Goal: Task Accomplishment & Management: Manage account settings

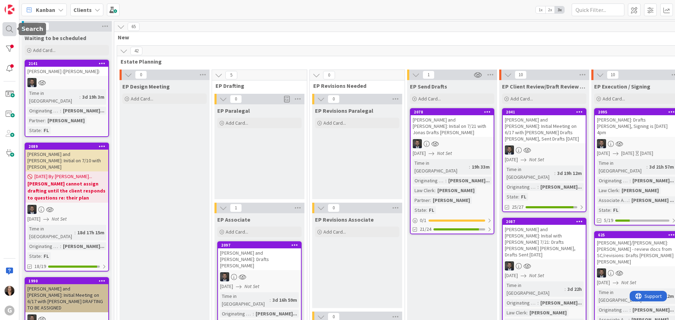
click at [6, 28] on div at bounding box center [9, 29] width 14 height 14
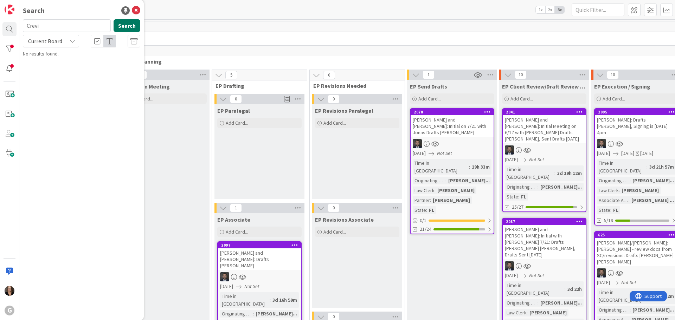
type input "Crevi"
click at [129, 27] on button "Search" at bounding box center [127, 25] width 27 height 13
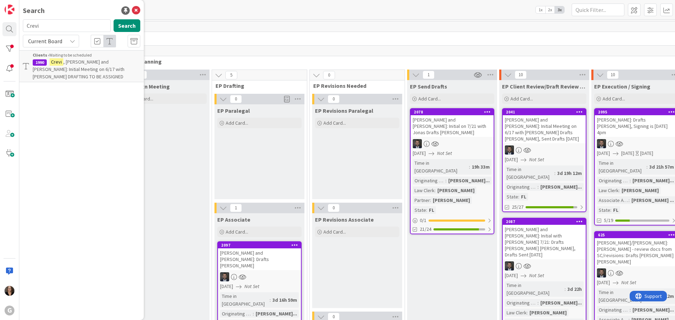
click at [113, 64] on span ", Alex and Gina: Initial Meeting on 6/17 with Jonas DRAFTING TO BE ASSIGNED" at bounding box center [79, 69] width 92 height 21
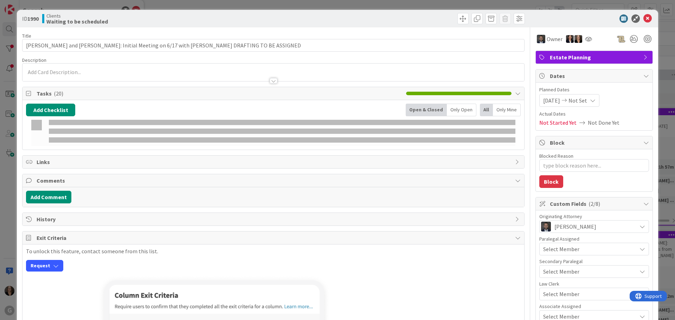
type textarea "x"
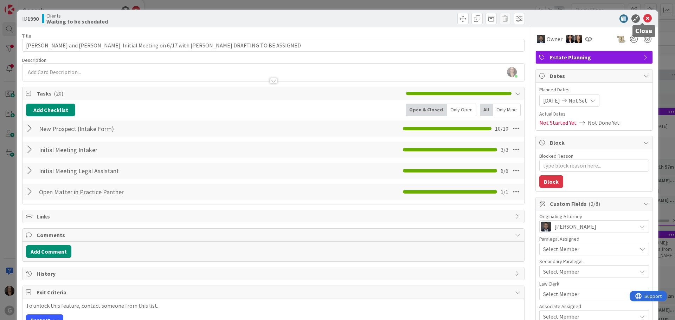
click at [644, 18] on icon at bounding box center [648, 18] width 8 height 8
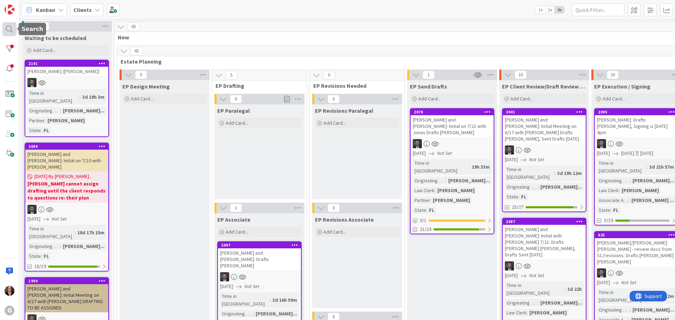
click at [9, 28] on div at bounding box center [9, 29] width 14 height 14
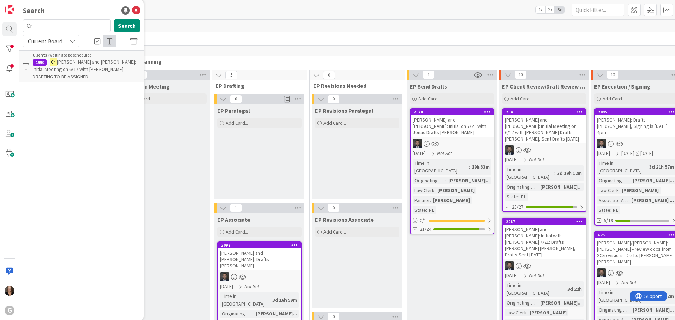
type input "C"
type input "Hartman"
click at [123, 27] on button "Search" at bounding box center [127, 25] width 27 height 13
click at [69, 63] on mark "Hartman" at bounding box center [68, 61] width 37 height 7
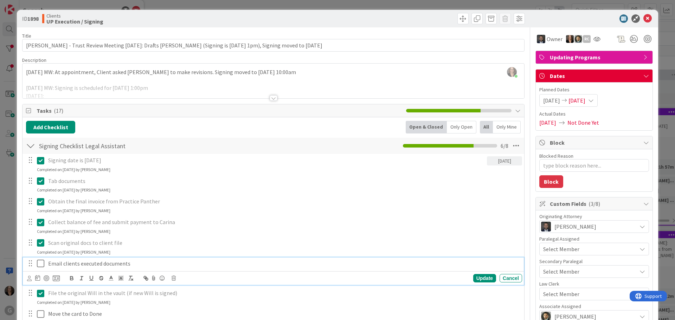
click at [41, 264] on icon at bounding box center [42, 264] width 11 height 8
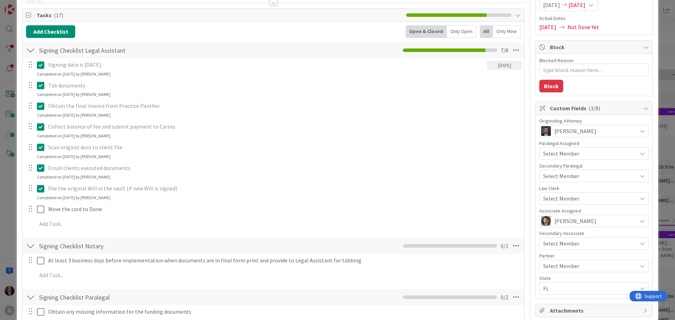
scroll to position [106, 0]
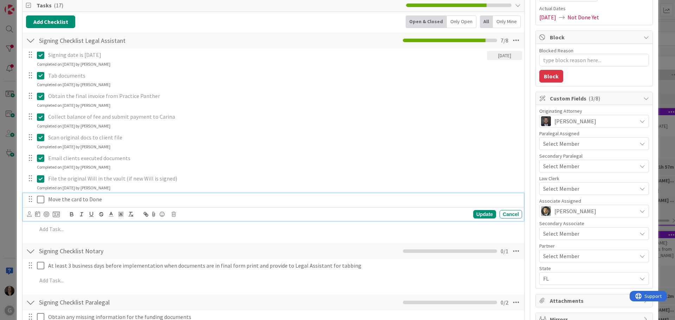
click at [40, 200] on icon at bounding box center [42, 200] width 11 height 8
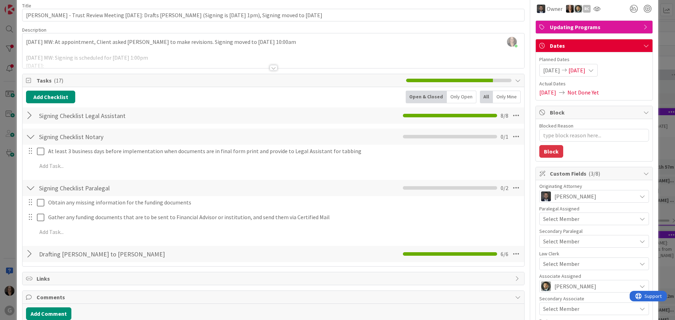
scroll to position [0, 0]
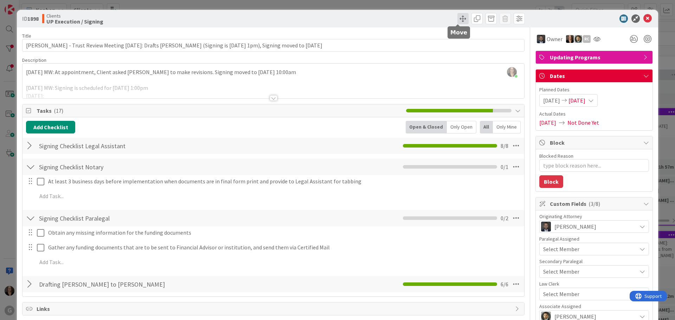
click at [459, 16] on span at bounding box center [463, 18] width 11 height 11
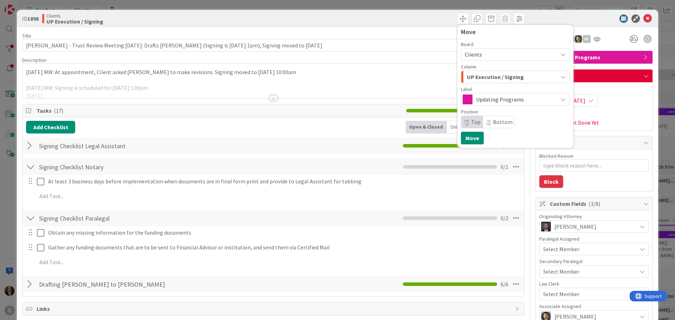
click at [561, 77] on icon "button" at bounding box center [564, 77] width 6 height 6
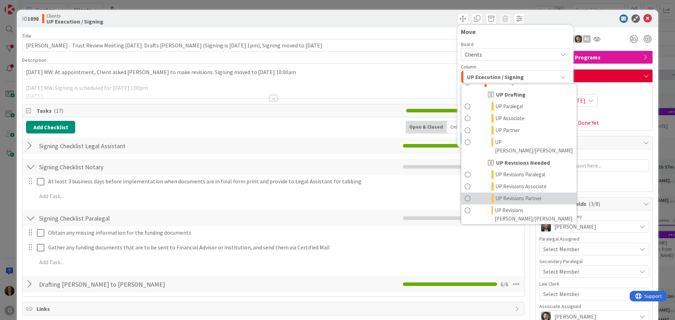
scroll to position [549, 0]
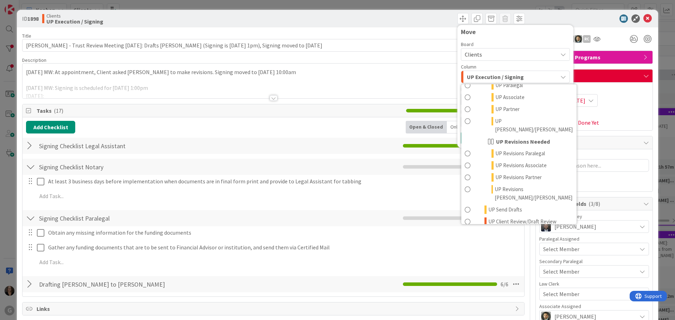
click at [465, 262] on span at bounding box center [468, 266] width 6 height 8
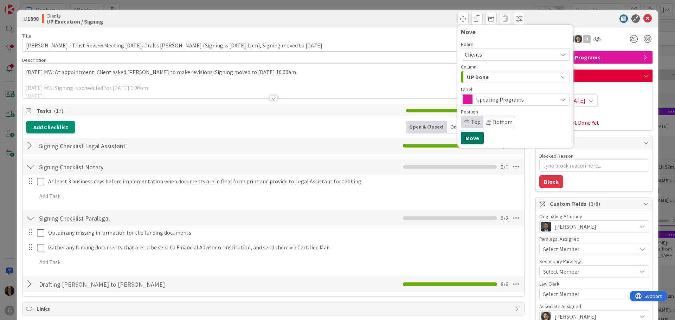
click at [463, 139] on button "Move" at bounding box center [472, 138] width 23 height 13
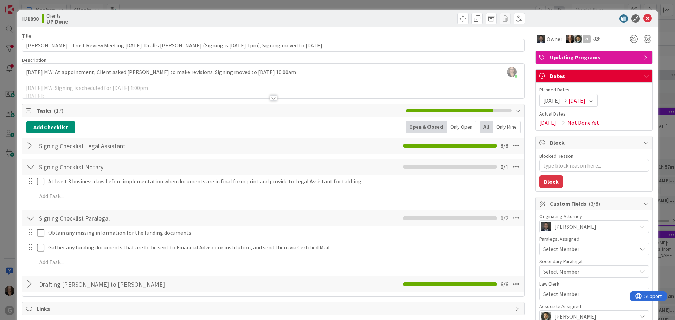
type textarea "x"
click at [644, 17] on icon at bounding box center [648, 18] width 8 height 8
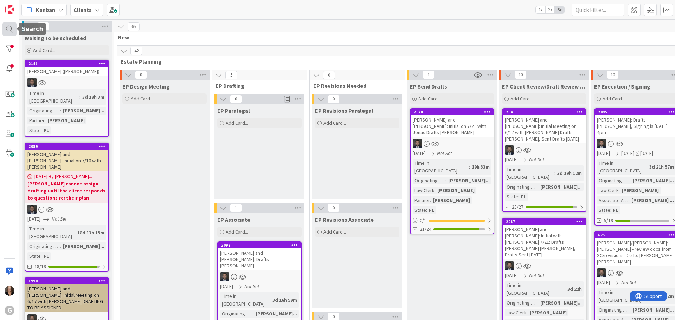
click at [10, 27] on div at bounding box center [9, 29] width 14 height 14
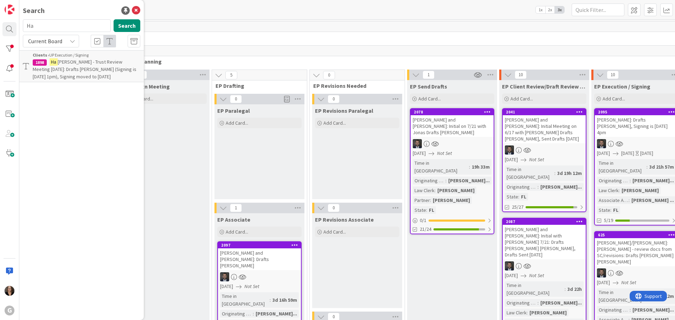
type input "H"
type input "Kastroll"
click at [123, 25] on button "Search" at bounding box center [127, 25] width 27 height 13
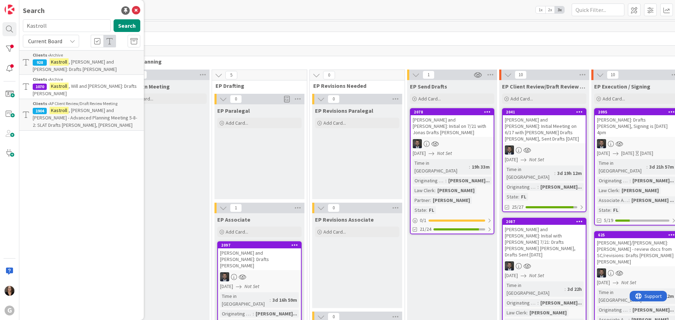
click at [94, 101] on div "Clients › AP Client Review/Draft Review Meeting" at bounding box center [87, 104] width 108 height 6
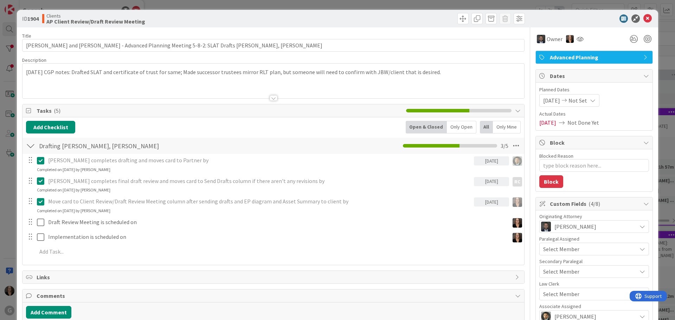
type textarea "x"
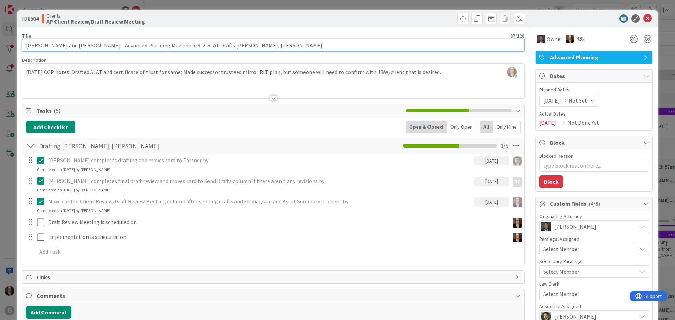
click at [240, 43] on input "Kastroll, William and Jenny - Advanced Planning Meeting 5-8-2: SLAT Drafts Chri…" at bounding box center [273, 45] width 503 height 13
type input "Kastroll, William and Jenny - Advanced Planning Meeting 5-8-2: SLAT Drafts Chri…"
type textarea "x"
type input "Kastroll, William and Jenny - Advanced Planning Meeting 5-8-2: SLAT Drafts Chri…"
type textarea "x"
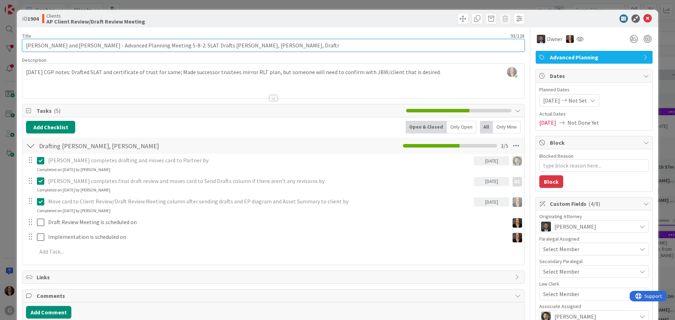
type input "Kastroll, William and Jenny - Advanced Planning Meeting 5-8-2: SLAT Drafts Chri…"
type textarea "x"
type input "Kastroll, William and Jenny - Advanced Planning Meeting 5-8-2: SLAT Drafts Chri…"
type textarea "x"
type input "Kastroll, William and Jenny - Advanced Planning Meeting 5-8-2: SLAT Drafts Chri…"
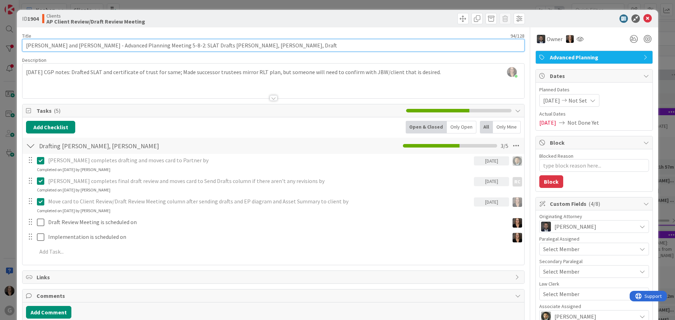
type textarea "x"
type input "Kastroll, William and Jenny - Advanced Planning Meeting 5-8-2: SLAT Drafts Chri…"
type textarea "x"
type input "Kastroll, William and Jenny - Advanced Planning Meeting 5-8-2: SLAT Drafts Chri…"
type textarea "x"
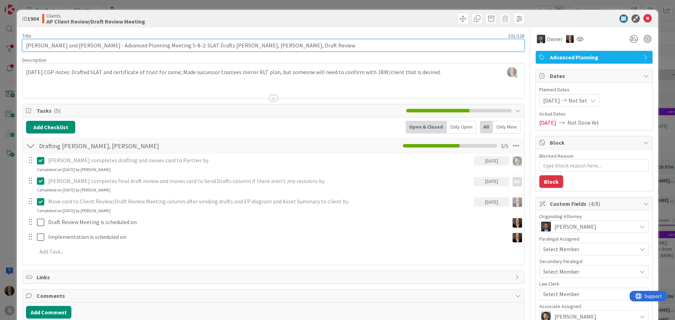
type input "Kastroll, William and Jenny - Advanced Planning Meeting 5-8-2: SLAT Drafts Chri…"
type textarea "x"
type input "Kastroll, William and Jenny - Advanced Planning Meeting 5-8-2: SLAT Drafts Chri…"
type textarea "x"
type input "Kastroll, William and Jenny - Advanced Planning Meeting 5-8-2: SLAT Drafts Chri…"
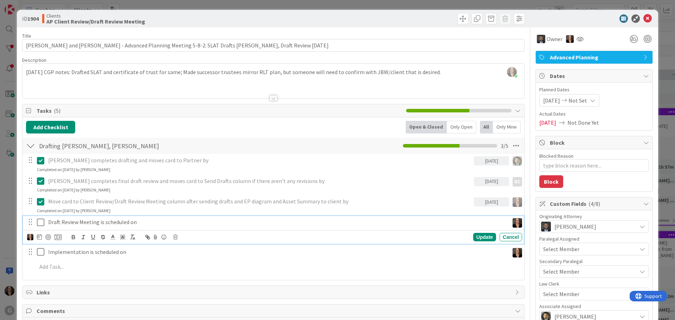
click at [138, 223] on p "Draft Review Meeting is scheduled on" at bounding box center [277, 222] width 458 height 8
click at [39, 238] on icon at bounding box center [39, 237] width 5 height 6
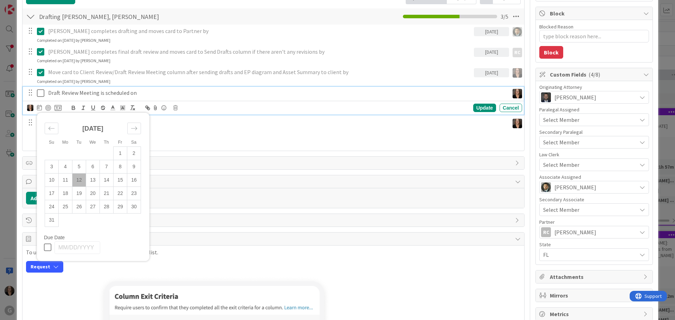
scroll to position [141, 0]
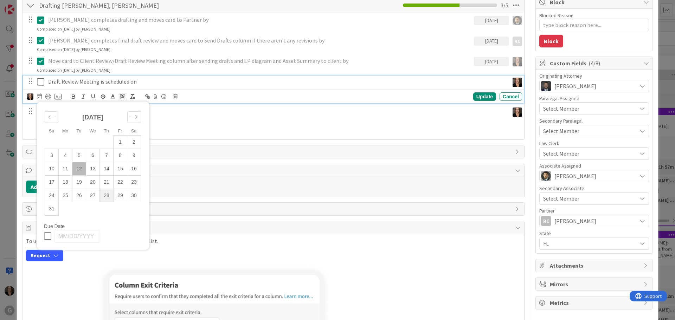
click at [108, 196] on td "28" at bounding box center [107, 195] width 14 height 13
type input "08/28/2025"
click at [42, 83] on icon at bounding box center [42, 82] width 11 height 8
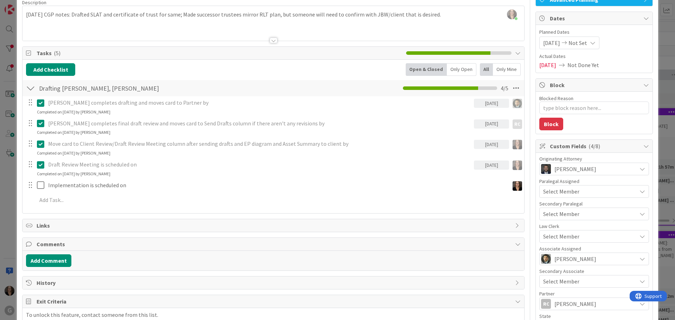
scroll to position [0, 0]
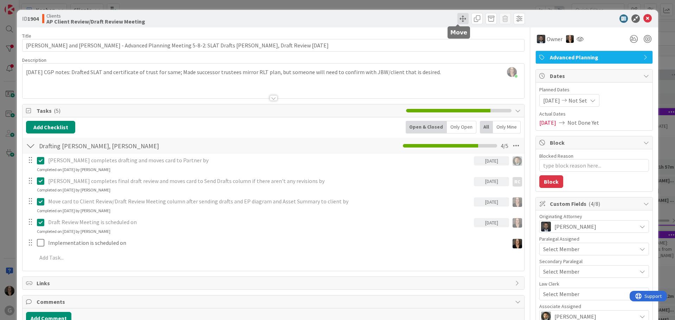
click at [458, 15] on span at bounding box center [463, 18] width 11 height 11
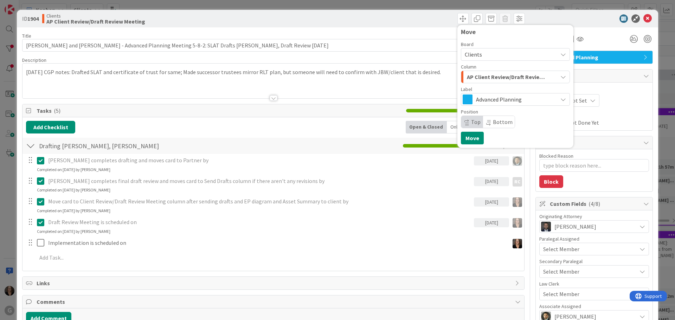
click at [561, 76] on icon "button" at bounding box center [564, 77] width 6 height 6
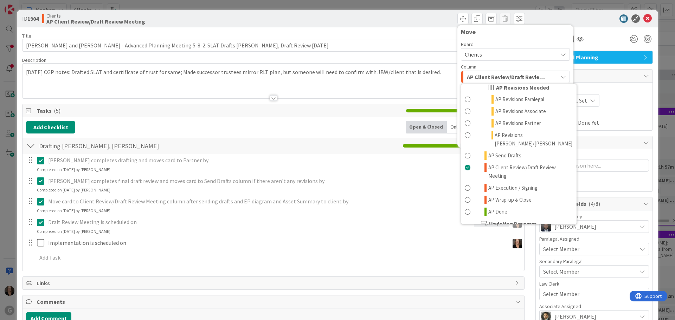
scroll to position [422, 0]
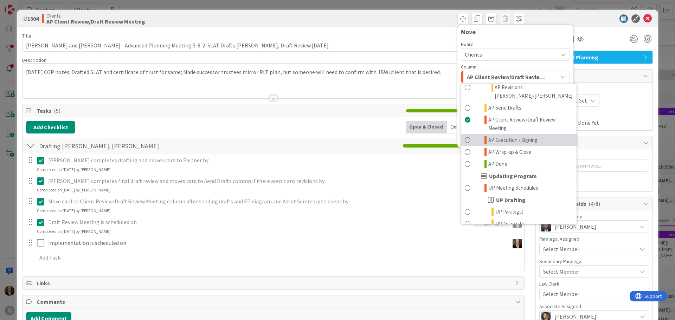
click at [465, 136] on span at bounding box center [468, 140] width 6 height 8
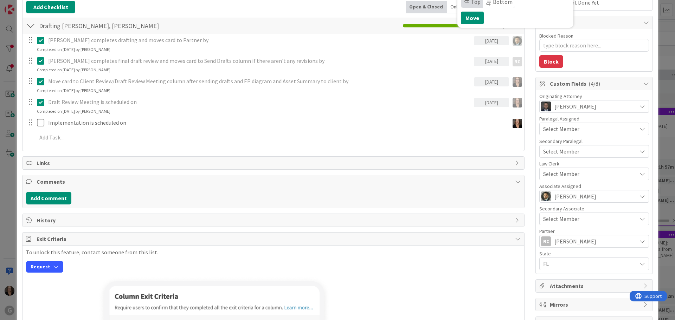
scroll to position [0, 0]
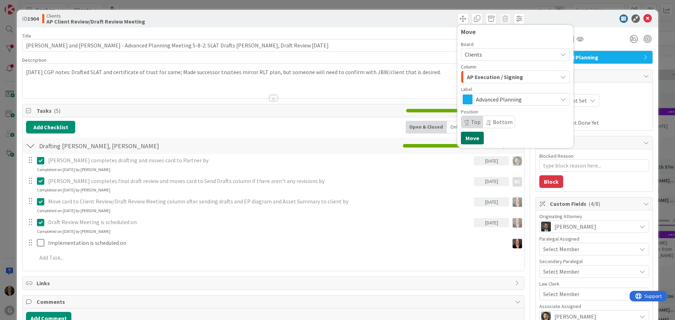
click at [470, 141] on button "Move" at bounding box center [472, 138] width 23 height 13
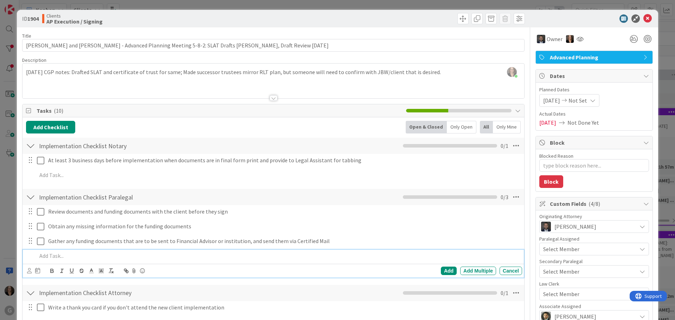
type textarea "x"
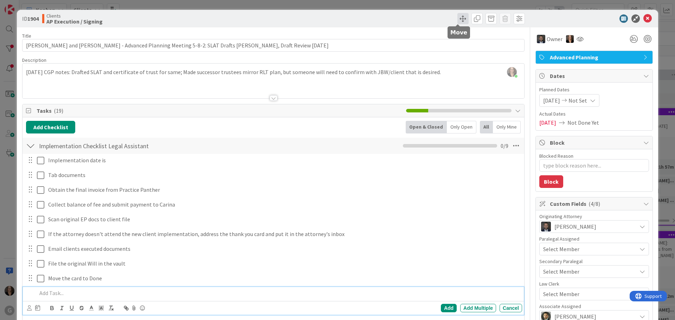
click at [458, 18] on span at bounding box center [463, 18] width 11 height 11
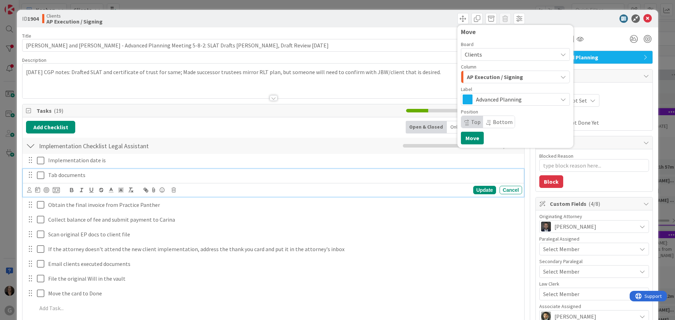
click at [399, 177] on p "Tab documents" at bounding box center [283, 175] width 471 height 8
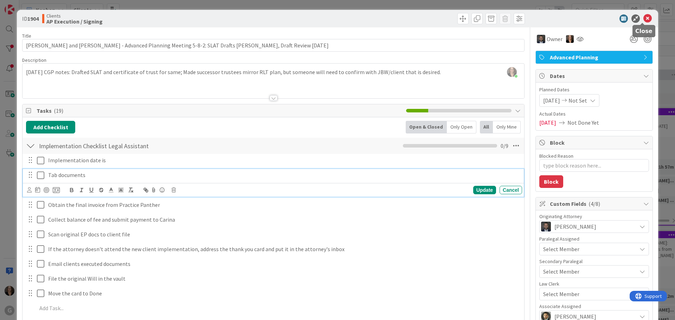
click at [644, 18] on icon at bounding box center [648, 18] width 8 height 8
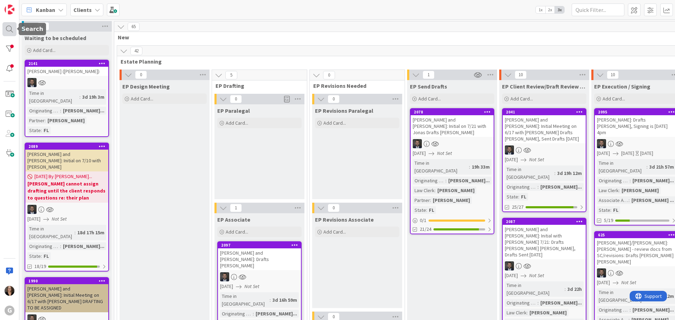
click at [9, 27] on div at bounding box center [9, 29] width 14 height 14
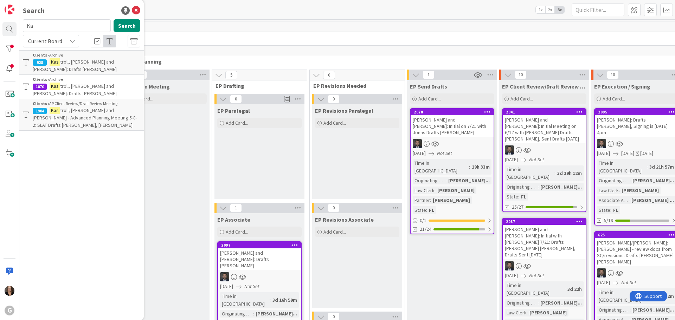
type input "K"
type input "Cramer"
click at [132, 25] on button "Search" at bounding box center [127, 25] width 27 height 13
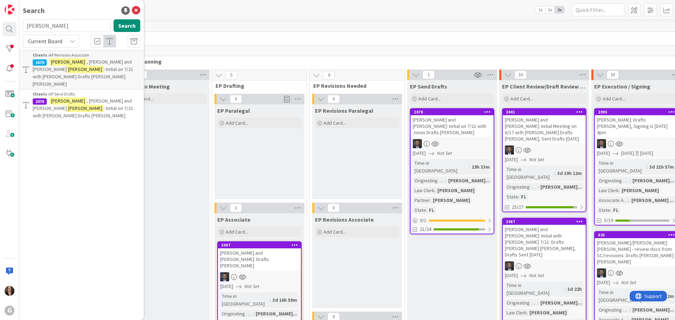
click at [78, 98] on span ", Jeffrey and Phyllis" at bounding box center [82, 105] width 99 height 14
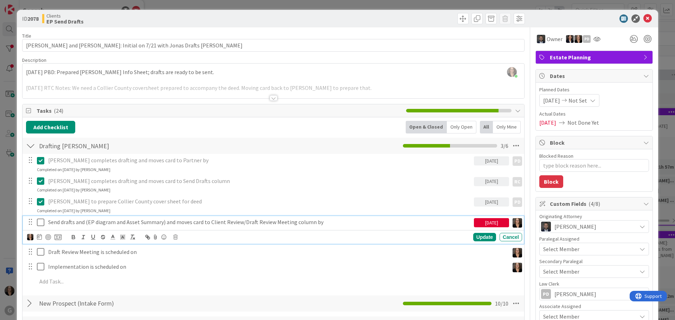
click at [42, 223] on icon at bounding box center [42, 222] width 11 height 8
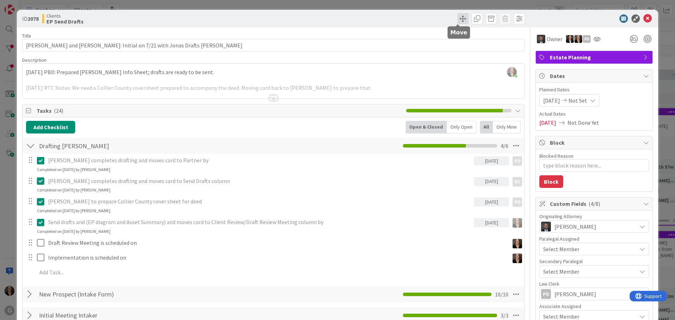
click at [458, 17] on span at bounding box center [463, 18] width 11 height 11
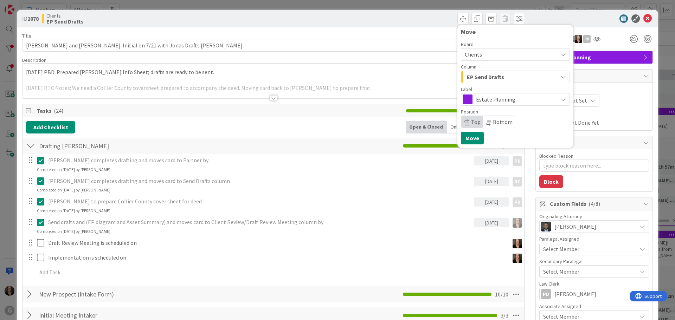
click at [561, 75] on icon "button" at bounding box center [564, 77] width 6 height 6
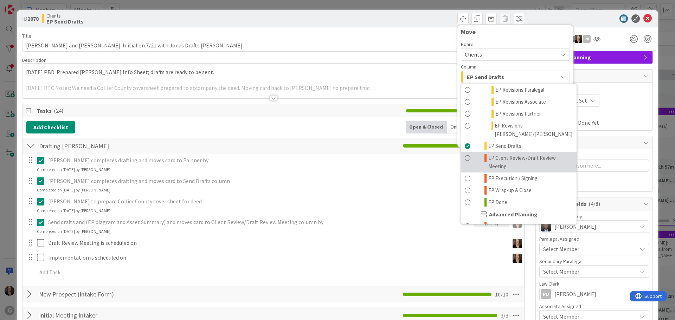
scroll to position [141, 0]
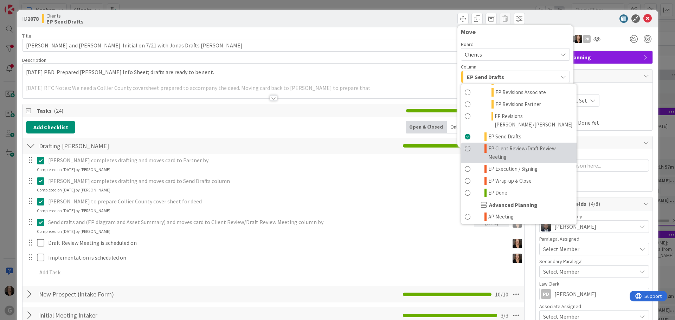
click at [465, 145] on span at bounding box center [468, 153] width 6 height 17
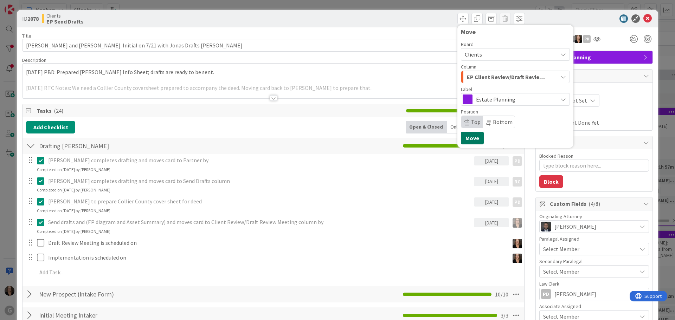
click at [467, 139] on button "Move" at bounding box center [472, 138] width 23 height 13
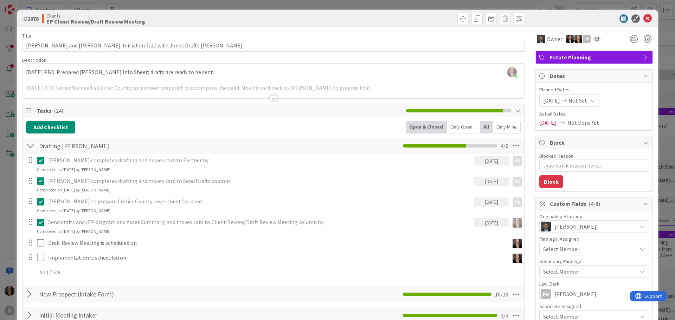
type textarea "x"
click at [644, 18] on icon at bounding box center [648, 18] width 8 height 8
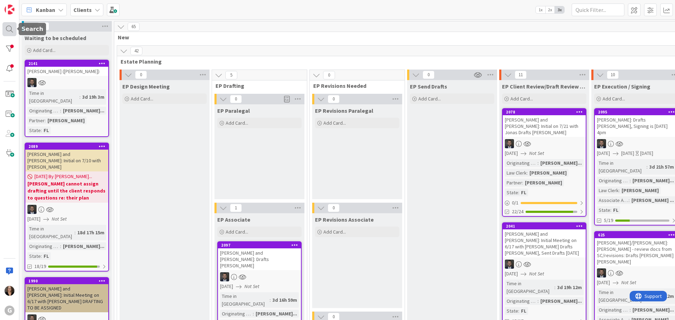
click at [9, 27] on div at bounding box center [9, 29] width 14 height 14
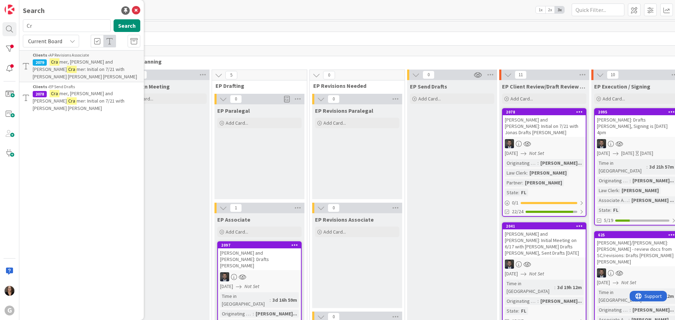
type input "C"
type input "hussein"
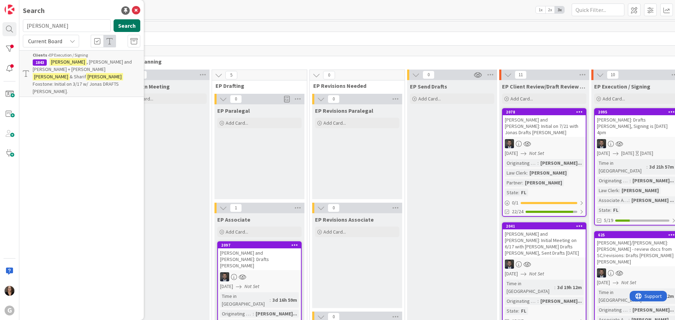
click at [125, 26] on button "Search" at bounding box center [127, 25] width 27 height 13
click at [76, 64] on span ", Mohamad and Natalie + Mostafa" at bounding box center [82, 66] width 99 height 14
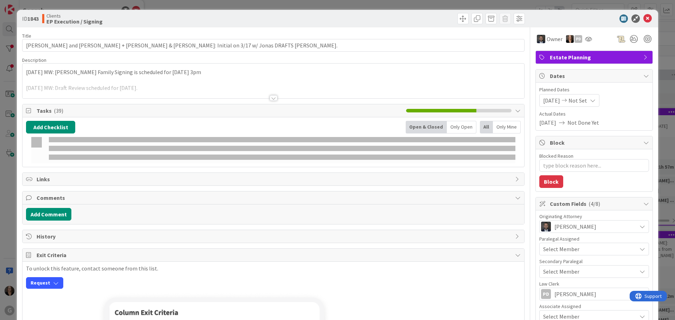
type textarea "x"
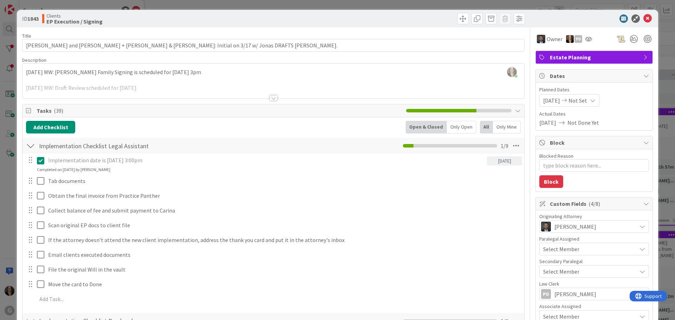
click at [585, 99] on span "Not Set" at bounding box center [578, 100] width 19 height 8
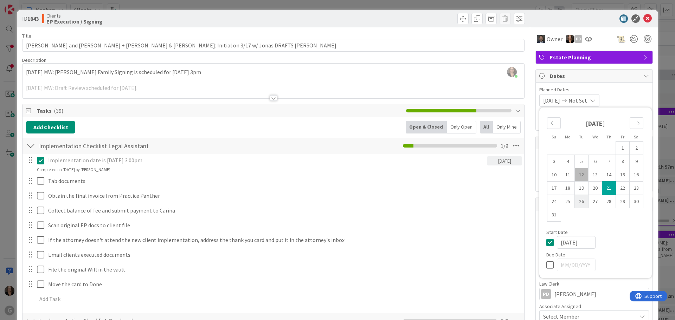
click at [578, 203] on td "26" at bounding box center [582, 201] width 14 height 13
type input "08/26/2025"
type textarea "x"
click at [586, 100] on span "Not Set" at bounding box center [578, 100] width 19 height 8
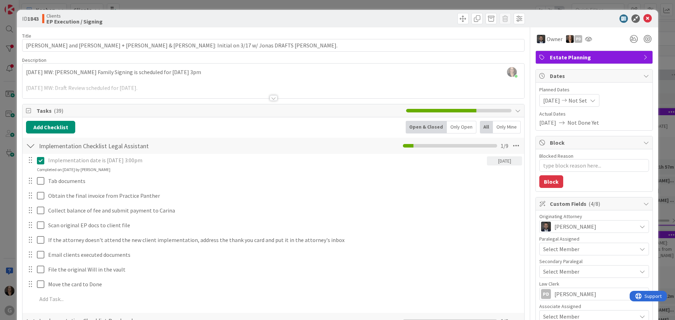
click at [586, 100] on span "Not Set" at bounding box center [578, 100] width 19 height 8
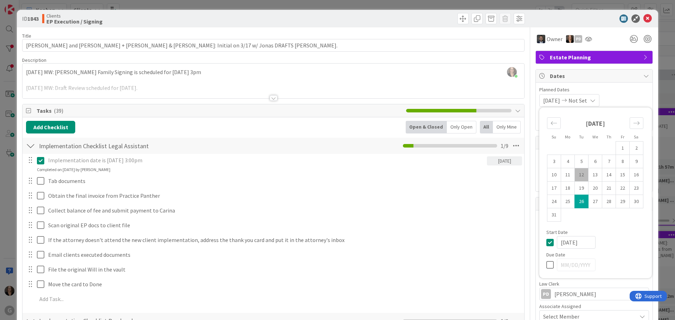
click at [579, 204] on td "26" at bounding box center [582, 201] width 14 height 13
type input "08/26/2025"
click at [579, 204] on td "26" at bounding box center [582, 201] width 14 height 13
click at [176, 159] on p "Implementation date is August 21, 2025 at 3:00pm" at bounding box center [266, 161] width 436 height 8
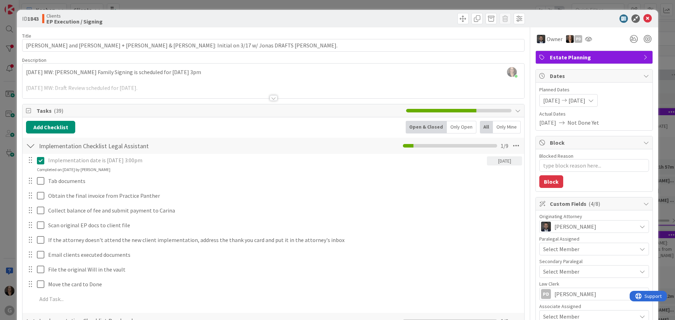
click at [42, 160] on icon at bounding box center [42, 161] width 11 height 8
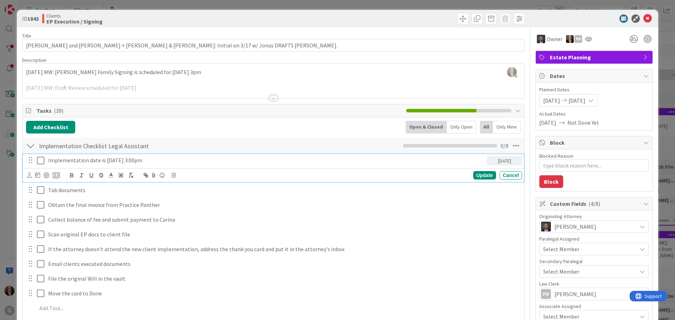
type textarea "x"
click at [167, 160] on p "Implementation date is August 21, 2025 at 3:00pm" at bounding box center [266, 161] width 436 height 8
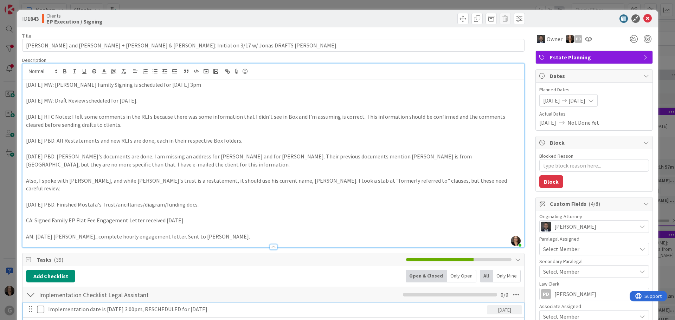
click at [24, 71] on div "Michelle Wilson just joined 7-23-25 MW: Hussein Family Signing is scheduled for…" at bounding box center [274, 156] width 502 height 184
click at [25, 84] on div "7-23-25 MW: Hussein Family Signing is scheduled for 8-21-25, 3pm 5-30-25 MW: Dr…" at bounding box center [274, 164] width 502 height 168
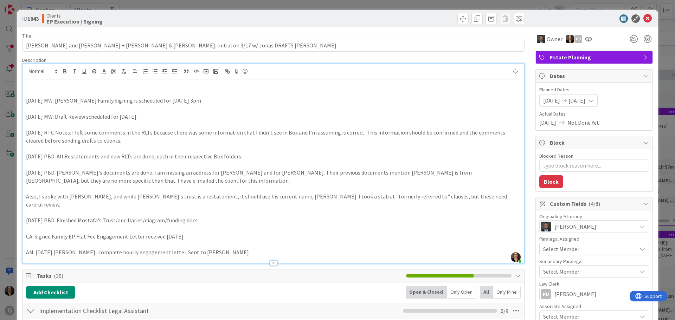
type textarea "x"
click at [189, 88] on p "7-29-25 - Rescheduled Signing for 8-26-25 at 3:00pm" at bounding box center [273, 85] width 495 height 8
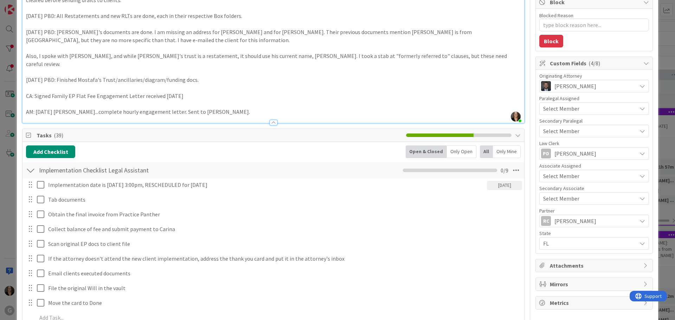
scroll to position [176, 0]
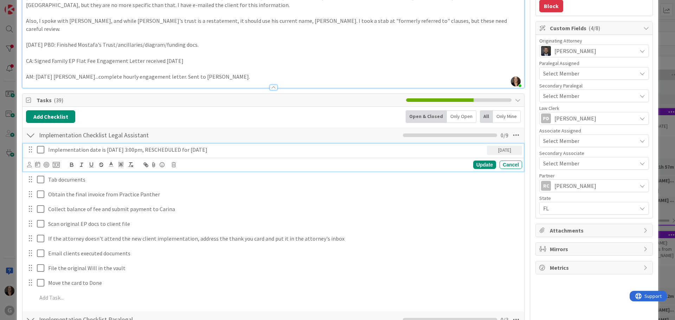
click at [231, 146] on p "Implementation date is August 21, 2025 at 3:00pm, RESCHEDULED for 8-26-25" at bounding box center [266, 150] width 436 height 8
click at [165, 146] on p "Implementation date is August 21, 2025 at 3:00pm, RESCHEDULED for 8-26-25 at 3:…" at bounding box center [266, 150] width 436 height 8
click at [37, 162] on icon at bounding box center [37, 165] width 5 height 6
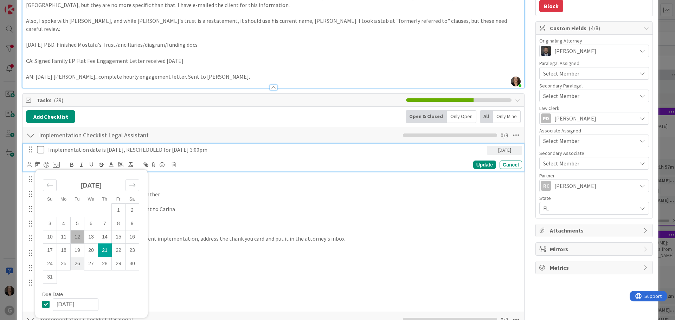
click at [79, 257] on td "26" at bounding box center [78, 263] width 14 height 13
type input "08/26/2025"
click at [79, 257] on td "26" at bounding box center [78, 263] width 14 height 13
click at [42, 146] on icon at bounding box center [42, 150] width 11 height 8
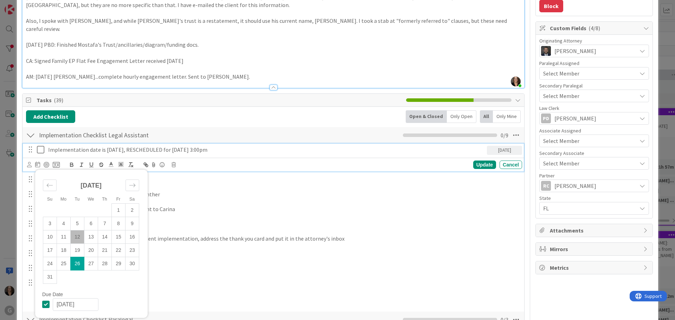
type textarea "x"
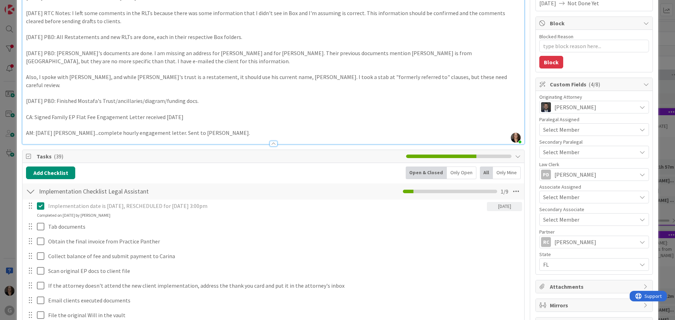
scroll to position [0, 0]
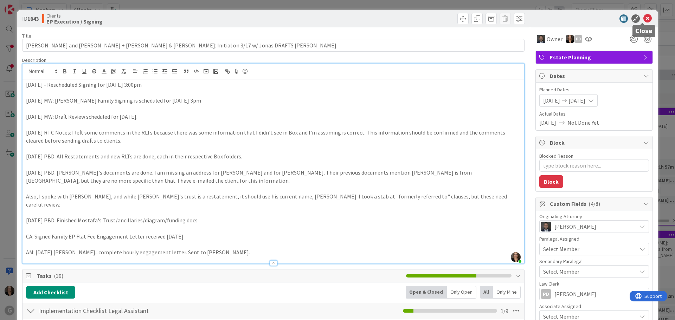
click at [644, 17] on icon at bounding box center [648, 18] width 8 height 8
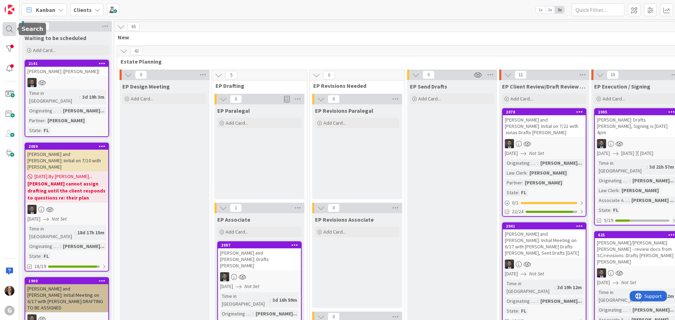
click at [8, 27] on div at bounding box center [9, 29] width 14 height 14
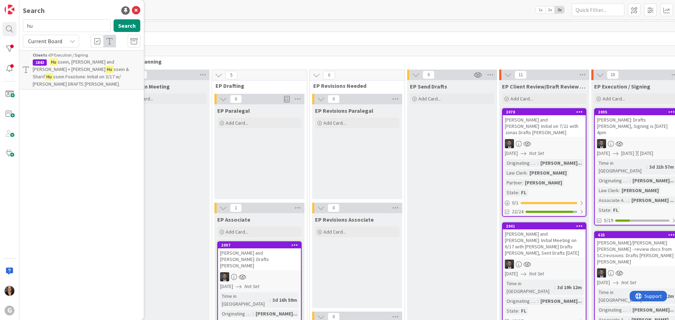
type input "h"
type input "Kastroll"
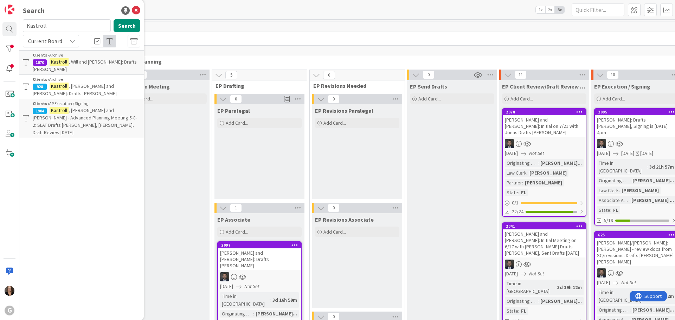
click at [68, 110] on span ", William and Jenny - Advanced Planning Meeting 5-8-2: SLAT Drafts Chris, Bobby…" at bounding box center [85, 121] width 104 height 28
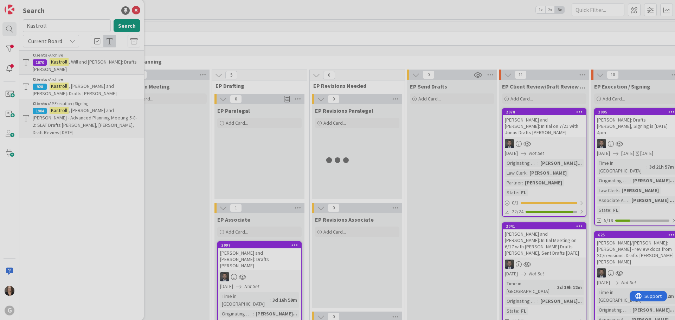
click at [68, 110] on div at bounding box center [337, 160] width 675 height 320
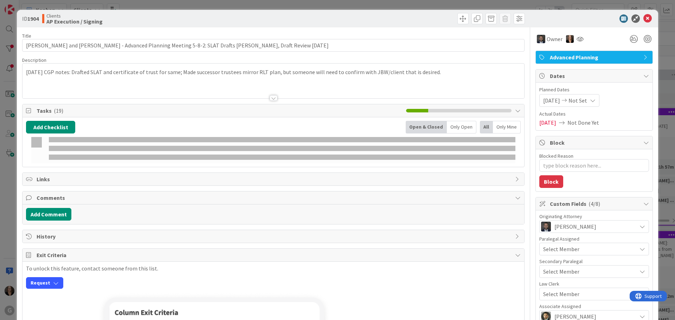
type textarea "x"
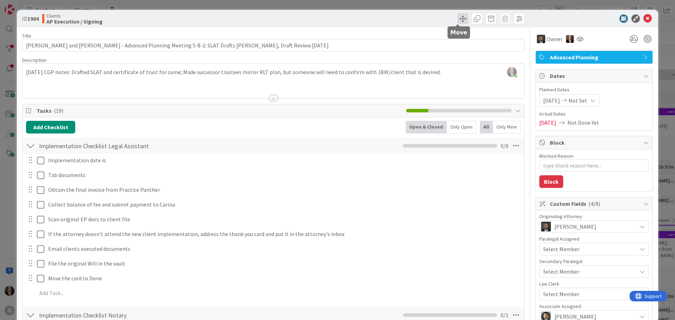
click at [458, 18] on span at bounding box center [463, 18] width 11 height 11
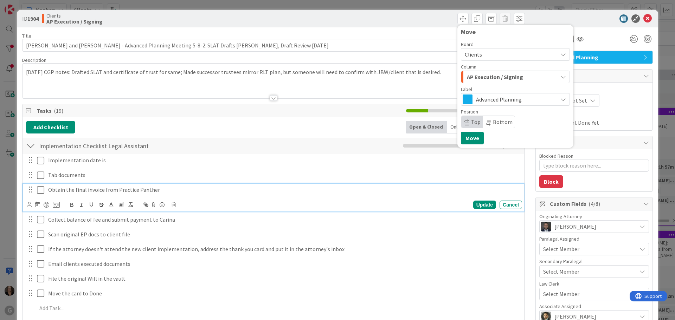
click at [472, 184] on div "Implementation date is Update Cancel Tab documents Update Cancel Obtain the fin…" at bounding box center [273, 236] width 495 height 164
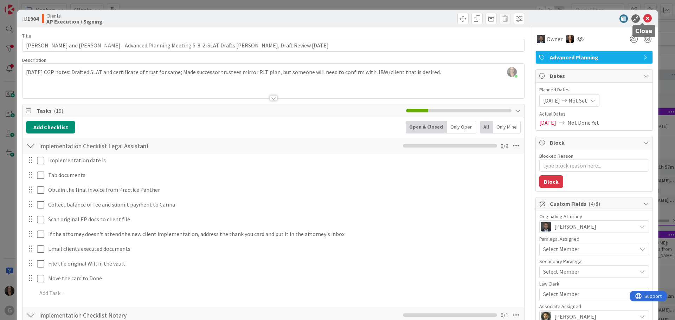
click at [644, 18] on icon at bounding box center [648, 18] width 8 height 8
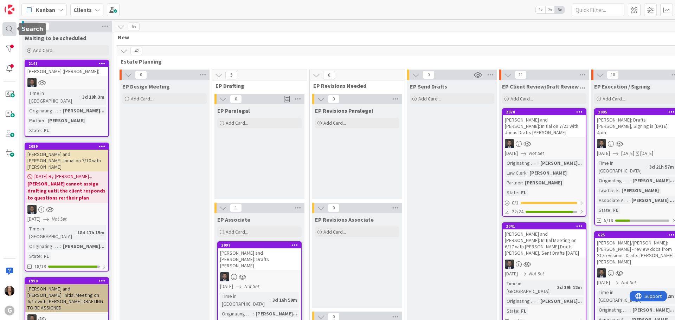
click at [6, 27] on div at bounding box center [9, 29] width 14 height 14
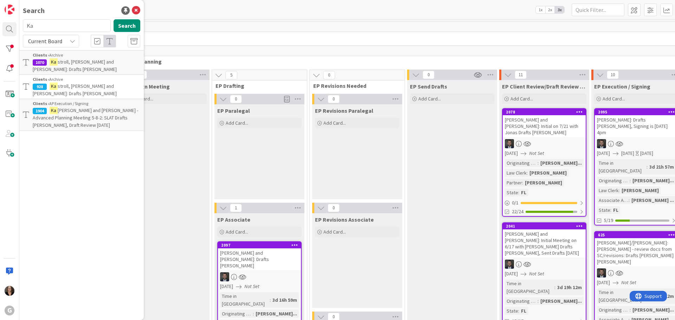
type input "K"
type input "Kaufman"
click at [123, 26] on button "Search" at bounding box center [127, 25] width 27 height 13
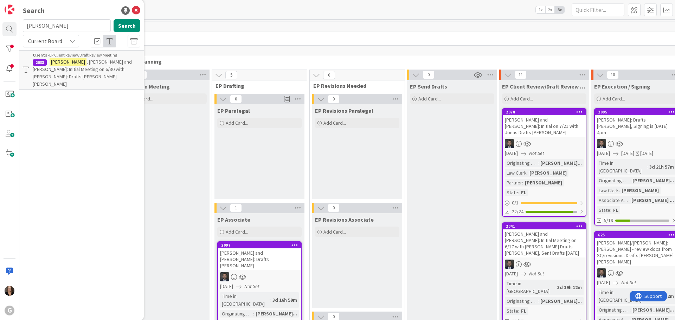
click at [96, 63] on span ", Dr. John and Glenda: Initial Meeting on 6/30 with Jonas: Drafts Chris Bobby" at bounding box center [82, 73] width 99 height 28
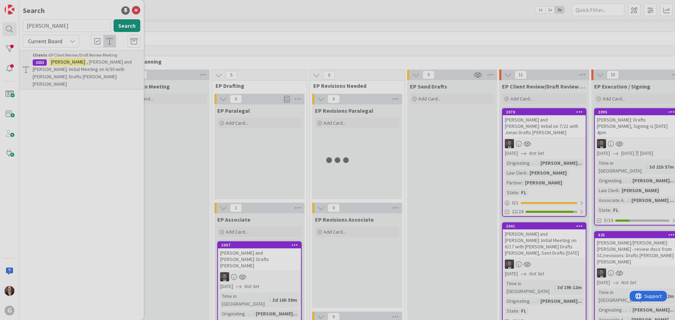
click at [96, 63] on div at bounding box center [337, 160] width 675 height 320
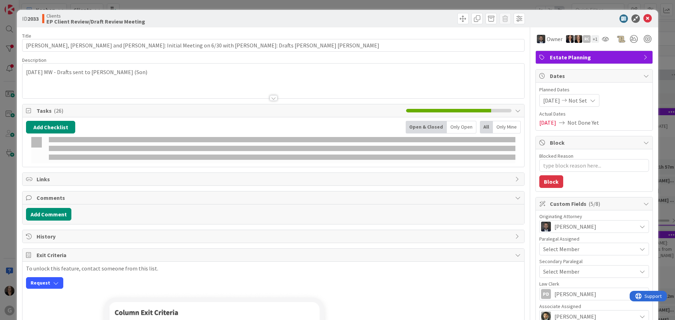
type textarea "x"
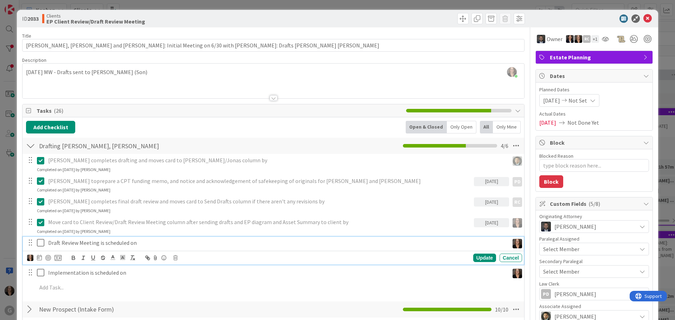
click at [138, 244] on p "Draft Review Meeting is scheduled on" at bounding box center [277, 243] width 458 height 8
click at [39, 258] on icon at bounding box center [39, 258] width 5 height 6
click at [48, 278] on icon "Move backward to switch to the previous month." at bounding box center [51, 278] width 7 height 7
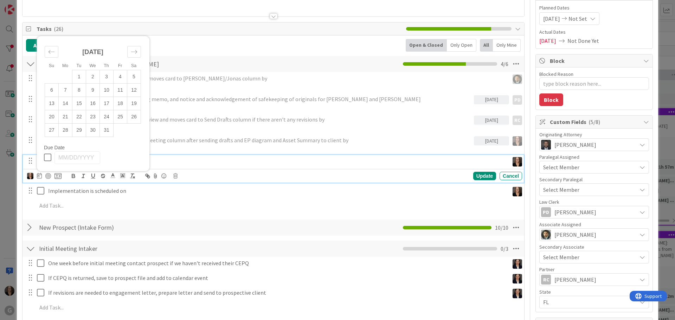
scroll to position [106, 0]
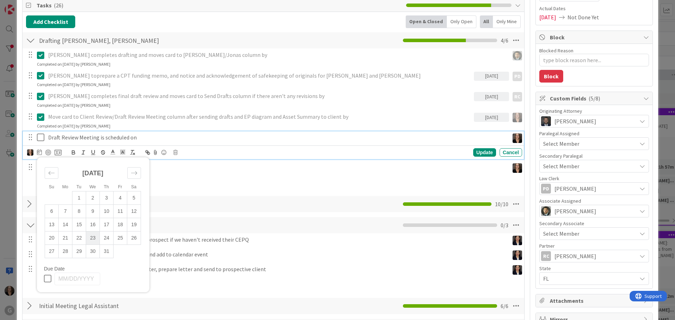
click at [90, 240] on td "23" at bounding box center [93, 237] width 14 height 13
type input "07/23/2025"
click at [90, 240] on td "23" at bounding box center [93, 237] width 14 height 13
click at [40, 139] on icon at bounding box center [42, 137] width 11 height 8
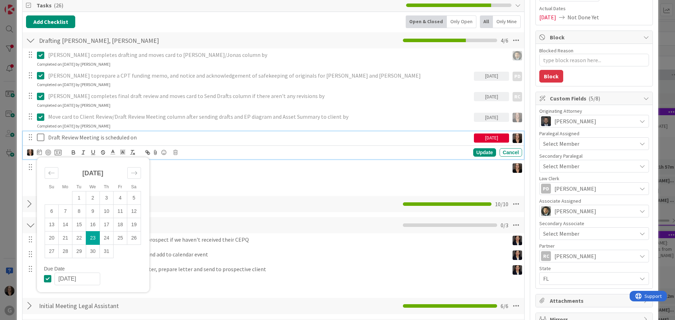
type textarea "x"
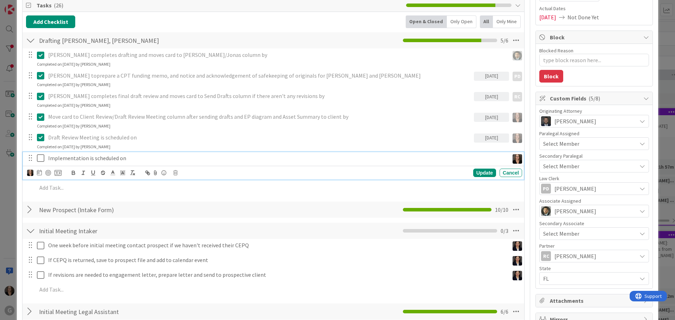
click at [126, 160] on p "Implementation is scheduled on" at bounding box center [277, 158] width 458 height 8
click at [172, 159] on p "Implementation is scheduled on Mail Away Signing" at bounding box center [277, 158] width 458 height 8
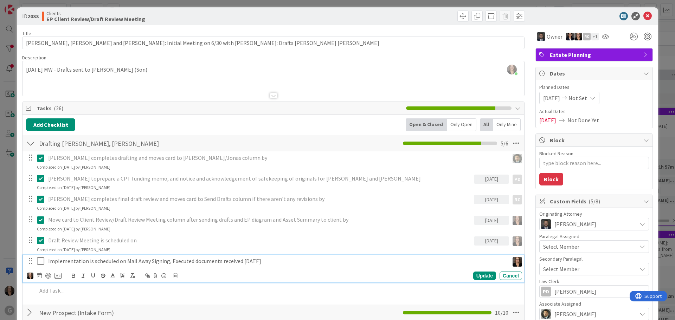
scroll to position [0, 0]
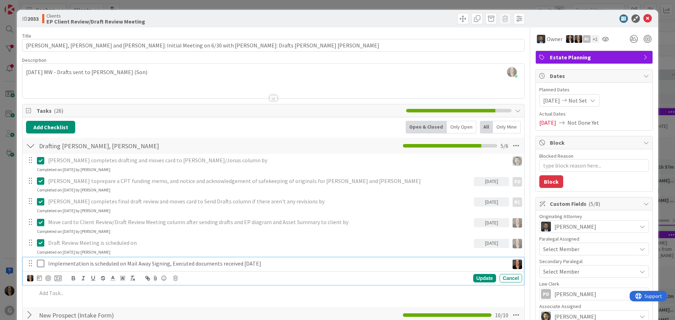
click at [587, 124] on span "Not Done Yet" at bounding box center [584, 123] width 32 height 8
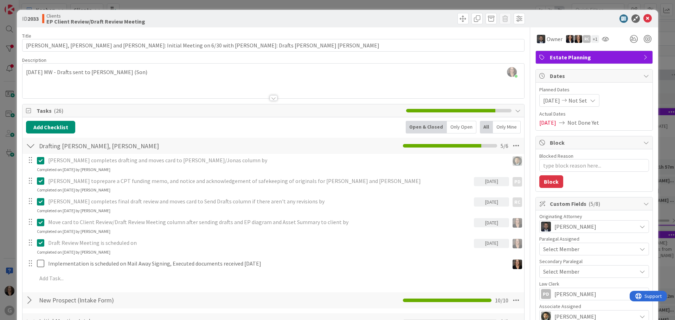
type textarea "x"
click at [587, 124] on span "Not Done Yet" at bounding box center [584, 123] width 32 height 8
click at [577, 122] on span "Not Done Yet" at bounding box center [584, 123] width 32 height 8
click at [580, 100] on span "Not Set" at bounding box center [578, 100] width 19 height 8
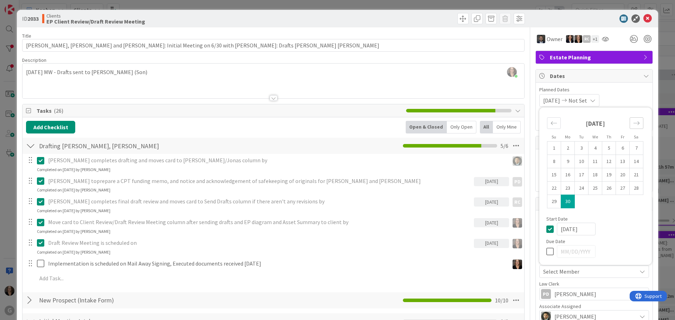
click at [634, 122] on icon "Move forward to switch to the next month." at bounding box center [637, 123] width 7 height 7
click at [577, 202] on td "29" at bounding box center [582, 201] width 14 height 13
type input "07/29/2025"
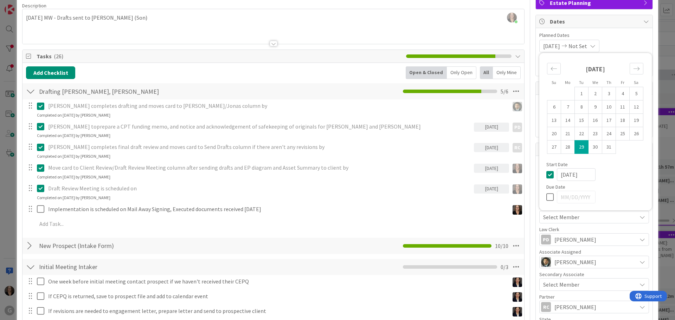
scroll to position [70, 0]
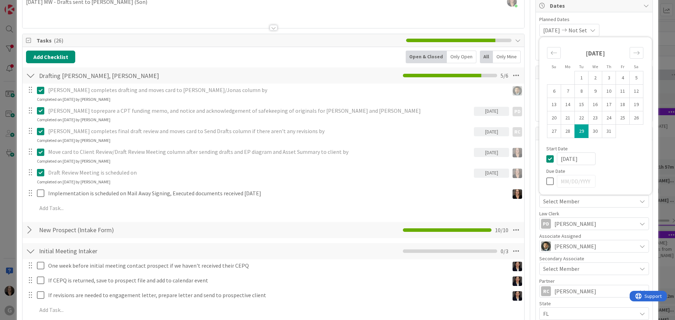
click at [409, 165] on div "Chris completes drafting and moves card to Brad/Jonas column by Update Cancel C…" at bounding box center [273, 151] width 495 height 134
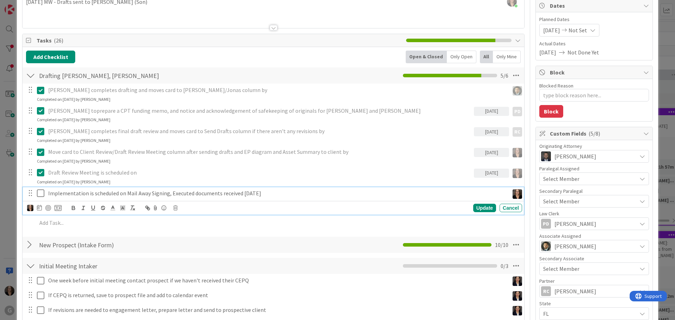
click at [39, 193] on icon at bounding box center [42, 193] width 11 height 8
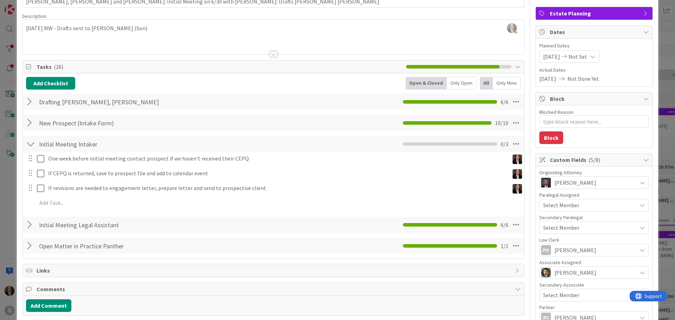
scroll to position [0, 0]
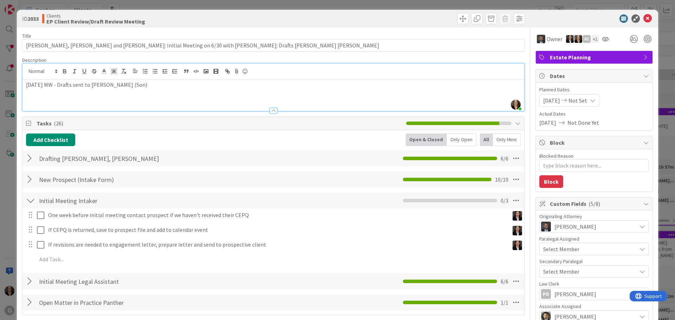
click at [25, 70] on div "Michelle Wilson joined 5 m ago 7-18-25 MW - Drafts sent to Josh Kaufman (Son)" at bounding box center [274, 87] width 502 height 47
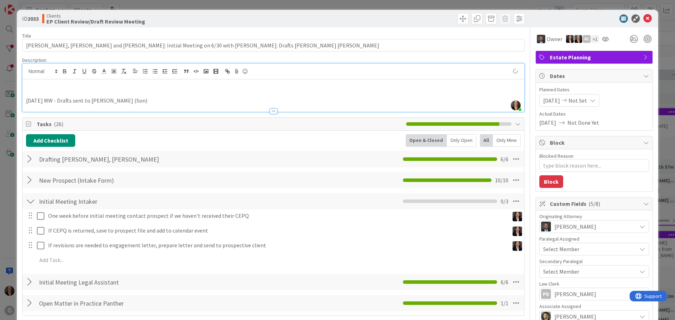
type textarea "x"
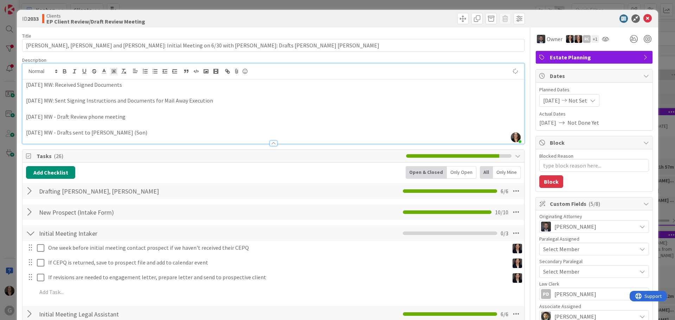
type textarea "x"
click at [584, 101] on span "Not Set" at bounding box center [578, 100] width 19 height 8
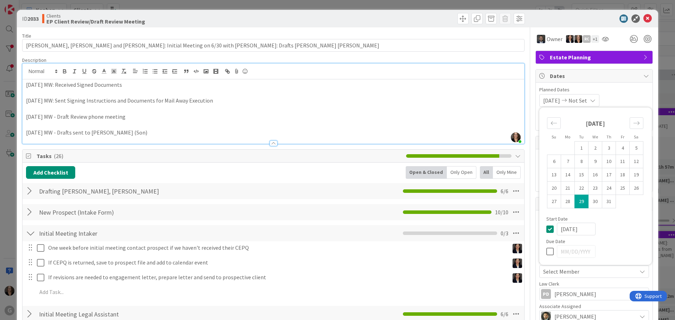
click at [578, 204] on td "29" at bounding box center [582, 201] width 14 height 13
type input "07/29/2025"
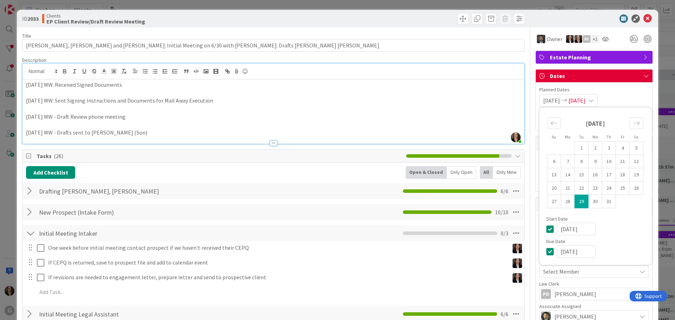
click at [318, 170] on div "Add Checklist Open & Closed Only Open All Only Mine" at bounding box center [273, 172] width 495 height 13
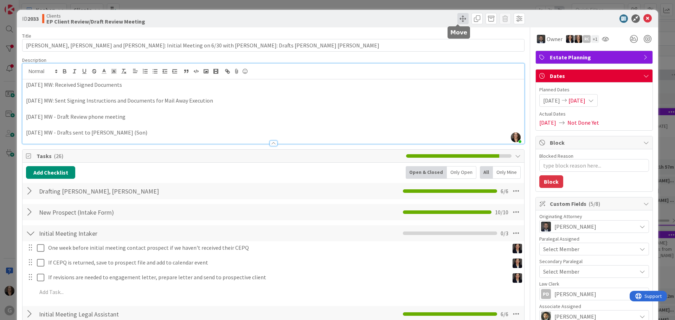
click at [459, 19] on span at bounding box center [463, 18] width 11 height 11
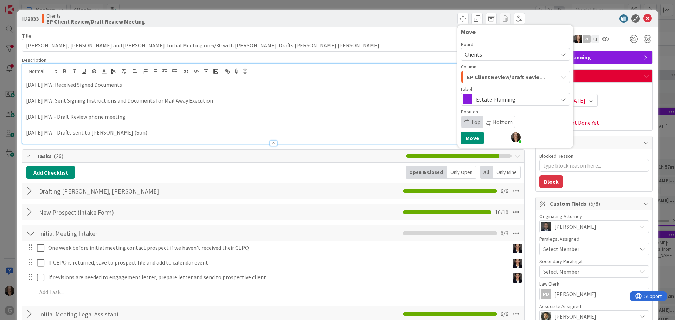
click at [561, 76] on icon "button" at bounding box center [564, 77] width 6 height 6
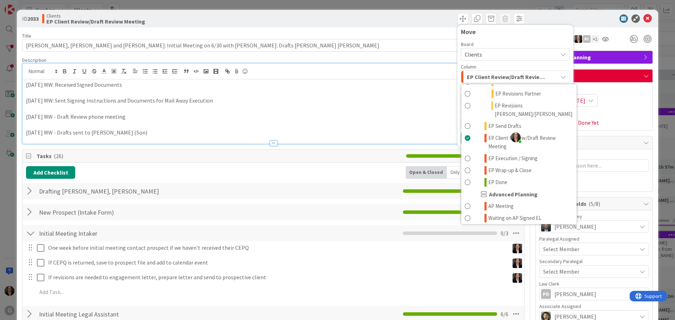
scroll to position [176, 0]
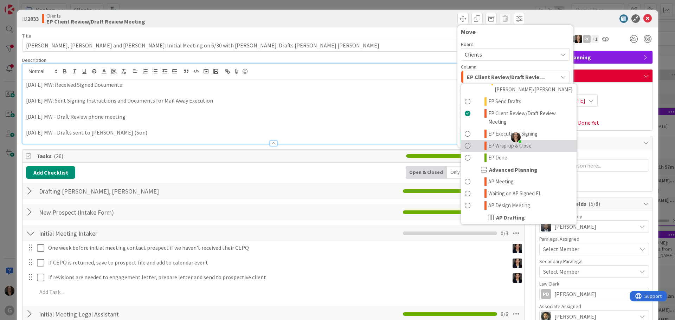
click at [465, 142] on span at bounding box center [468, 146] width 6 height 8
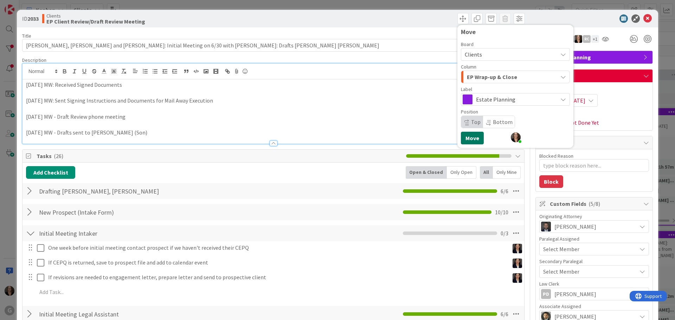
click at [468, 139] on button "Move" at bounding box center [472, 138] width 23 height 13
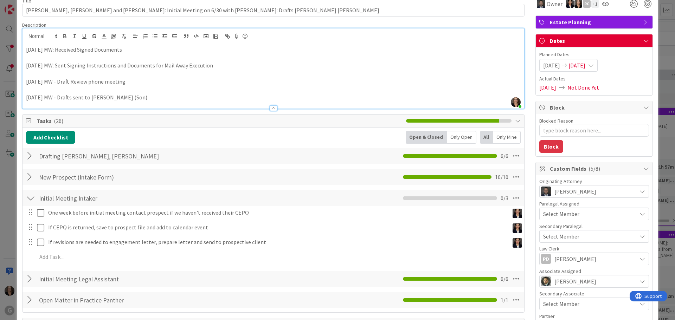
scroll to position [0, 0]
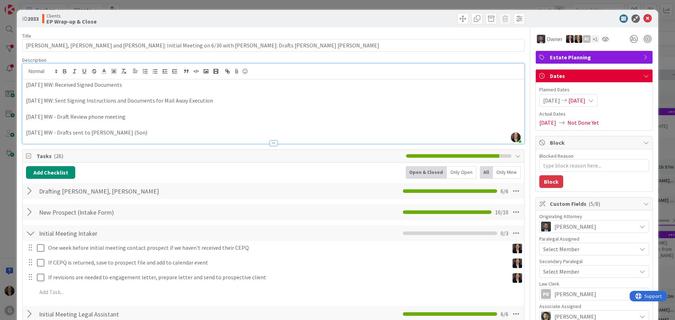
click at [515, 155] on icon at bounding box center [518, 156] width 6 height 6
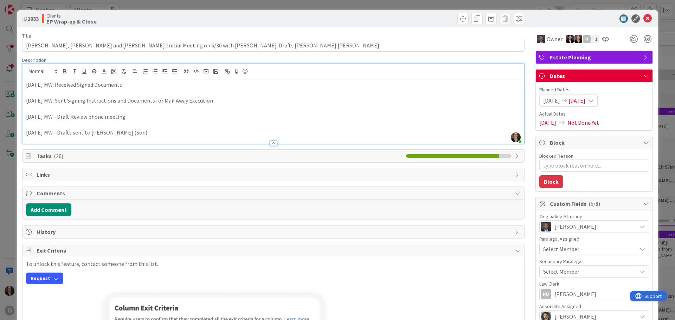
click at [65, 156] on span "Tasks ( 26 )" at bounding box center [220, 156] width 366 height 8
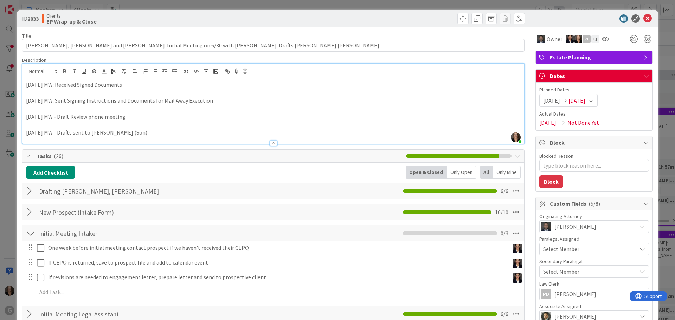
click at [515, 155] on icon at bounding box center [518, 156] width 6 height 6
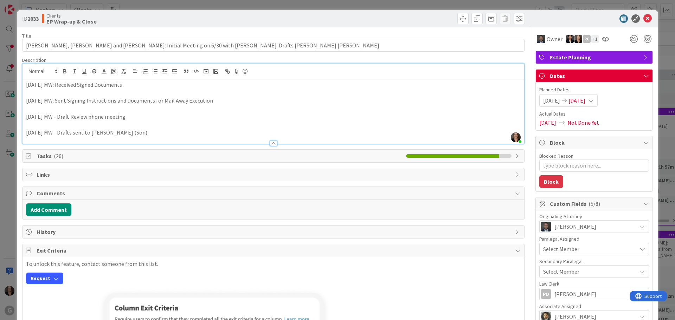
click at [44, 157] on span "Tasks ( 26 )" at bounding box center [220, 156] width 366 height 8
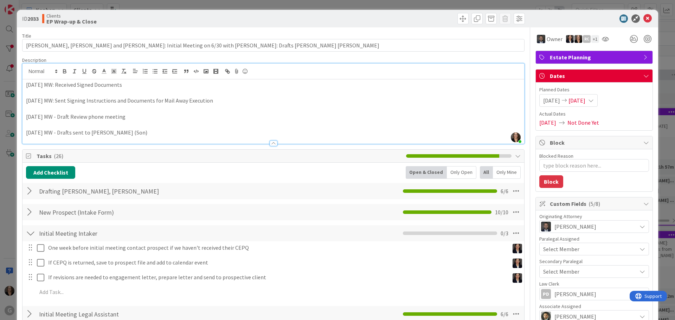
click at [515, 157] on icon at bounding box center [518, 156] width 6 height 6
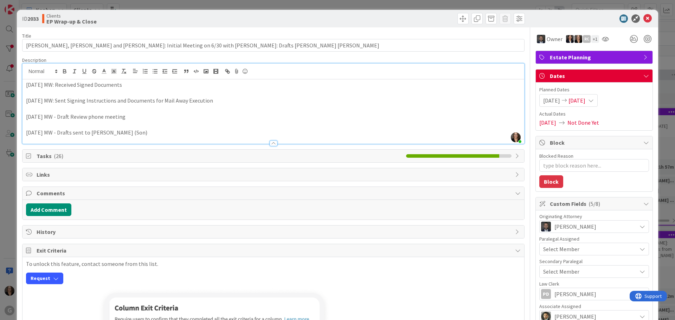
click at [515, 156] on icon at bounding box center [518, 156] width 6 height 6
type textarea "x"
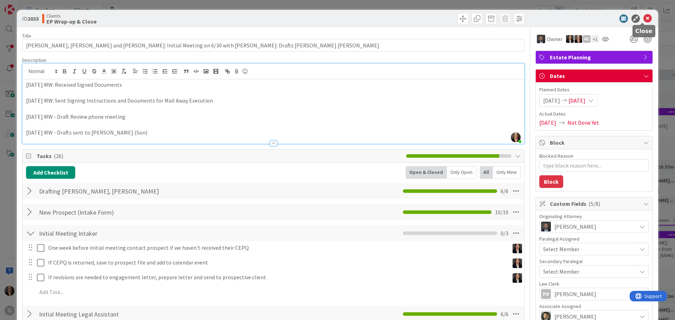
click at [644, 16] on icon at bounding box center [648, 18] width 8 height 8
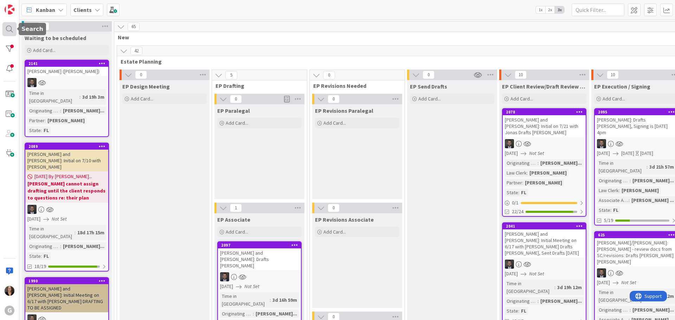
click at [8, 27] on div at bounding box center [9, 29] width 14 height 14
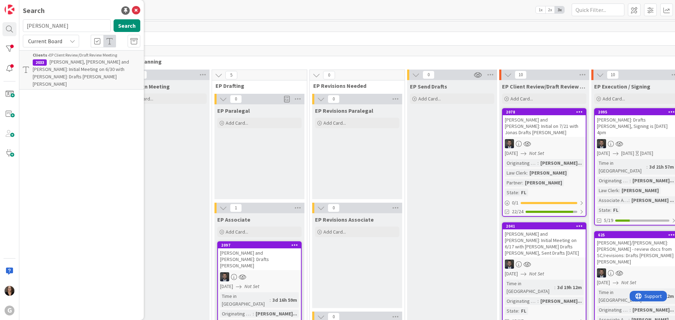
type input "Knapp"
click at [81, 64] on span ", Eric and Heather: Initial Meeting on 6/17 with Jonas Drafts Paul Chris, Sent …" at bounding box center [82, 73] width 99 height 28
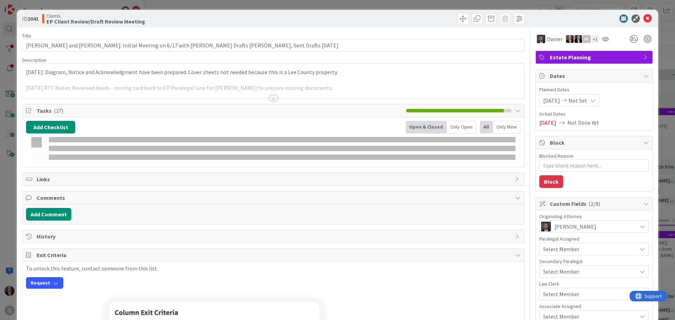
type textarea "x"
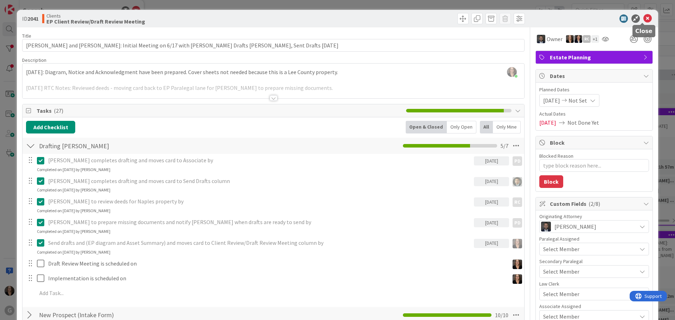
click at [644, 18] on icon at bounding box center [648, 18] width 8 height 8
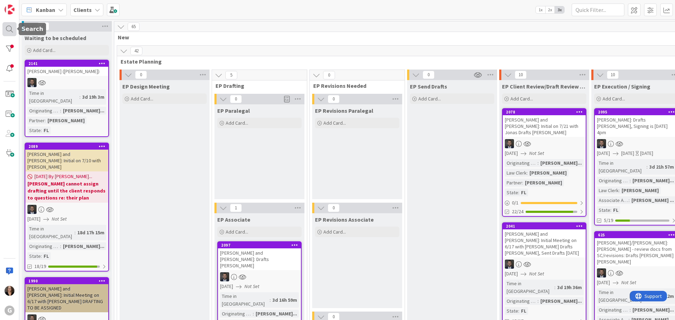
click at [9, 28] on div at bounding box center [9, 29] width 14 height 14
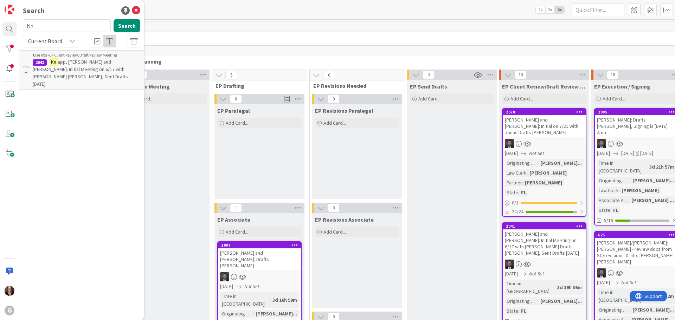
type input "K"
type input "Lee"
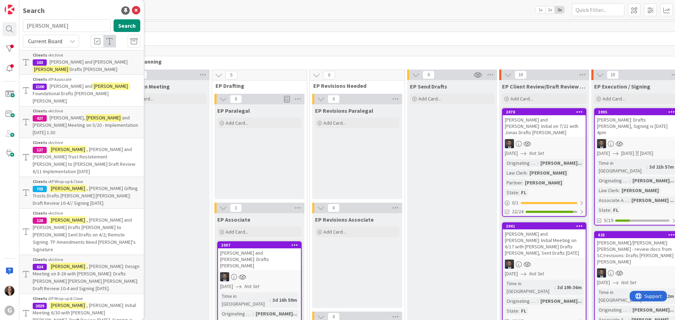
scroll to position [35, 0]
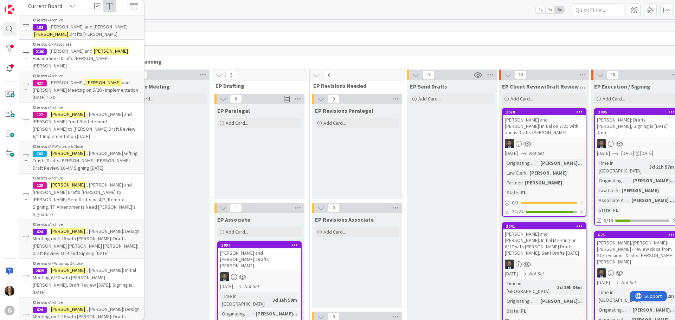
click at [75, 267] on span ", Patricia: Initial Meeting 6/30 with Jonas Drafts Jonas Bobby, Draft Review 7-…" at bounding box center [84, 281] width 103 height 28
type textarea "x"
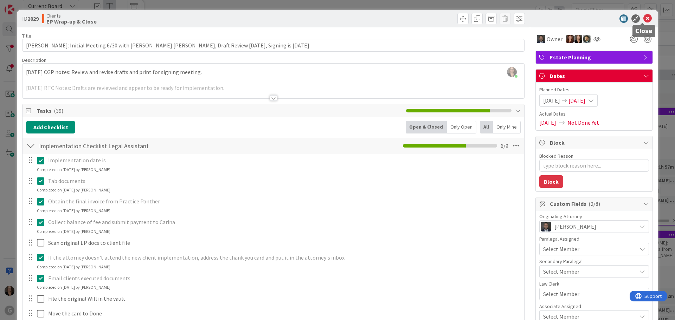
click at [644, 17] on icon at bounding box center [648, 18] width 8 height 8
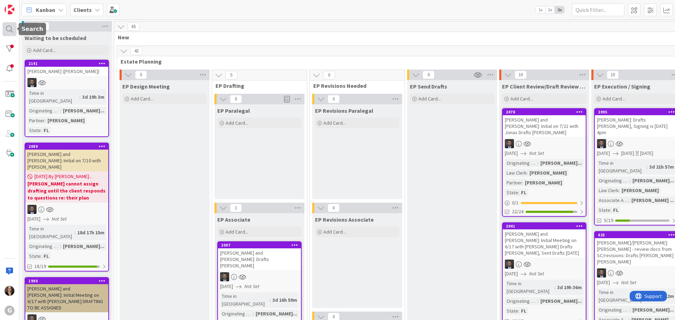
click at [9, 27] on div at bounding box center [9, 29] width 14 height 14
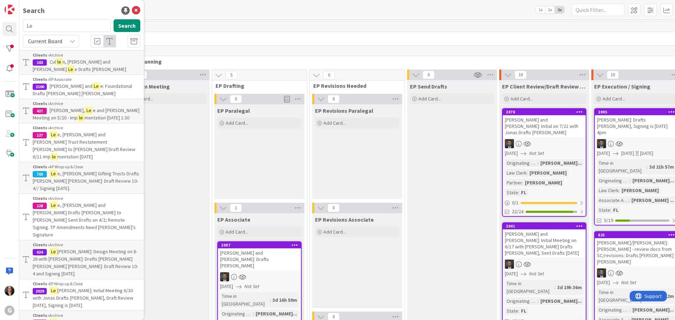
type input "L"
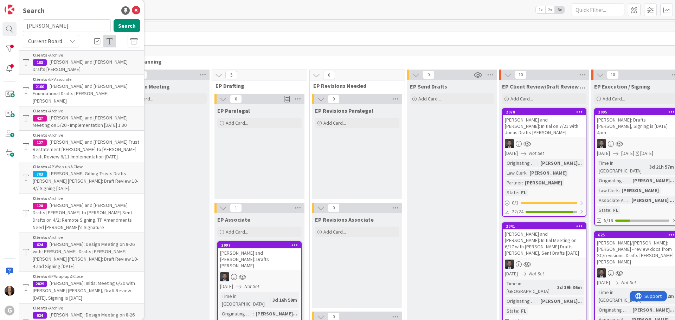
type input "Mallitz"
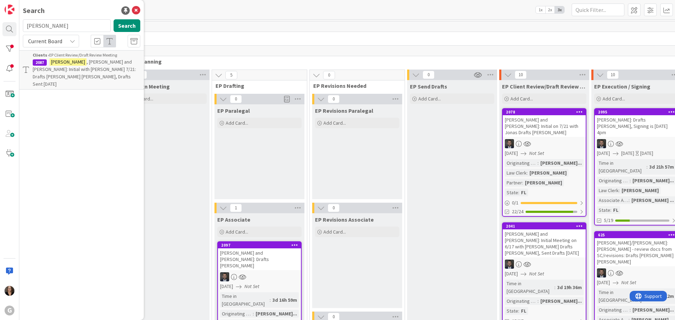
click at [71, 63] on span ", Craig and Michelle: Initial with Jonas 7/21: Drafts Chris Bobby, Drafts Sent …" at bounding box center [84, 73] width 103 height 28
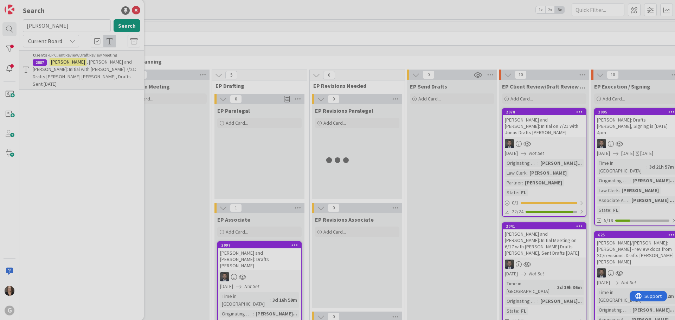
click at [71, 63] on div at bounding box center [337, 160] width 675 height 320
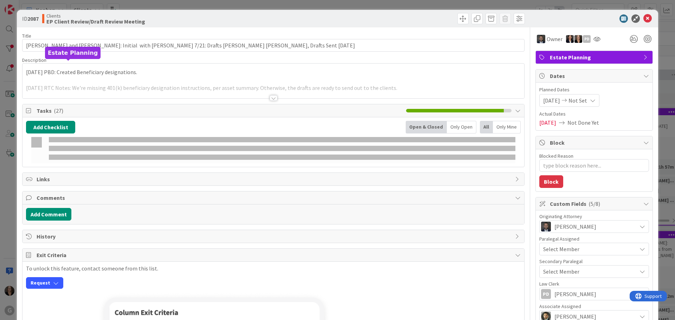
type textarea "x"
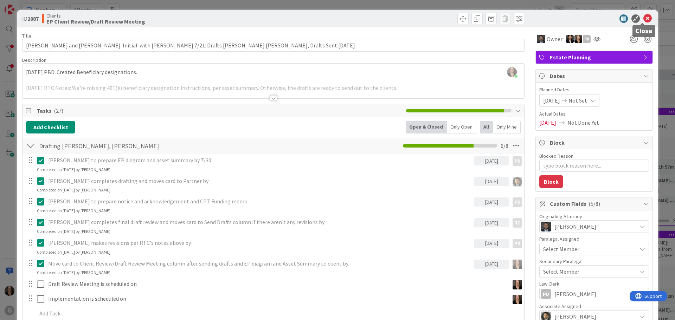
click at [644, 18] on icon at bounding box center [648, 18] width 8 height 8
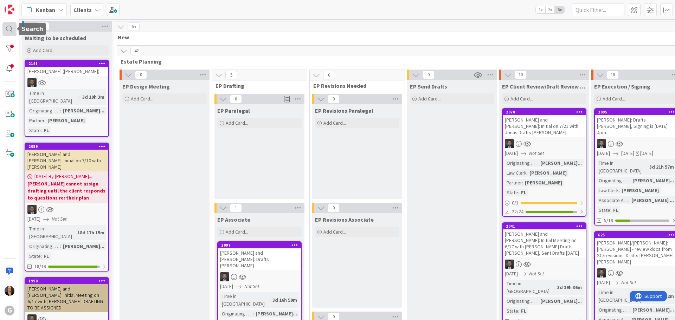
click at [7, 28] on div at bounding box center [9, 29] width 14 height 14
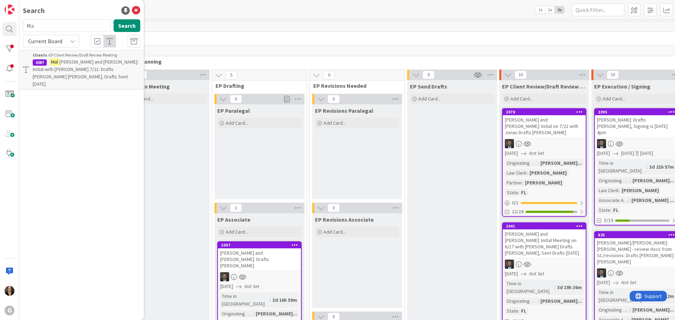
type input "M"
type input "Pugsley"
click at [124, 26] on button "Search" at bounding box center [127, 25] width 27 height 13
click at [100, 64] on span ", Charles and Nancy: (Koley Jessen) LLC Formation of HW 404, LLC, Drafts Jonas …" at bounding box center [85, 69] width 104 height 21
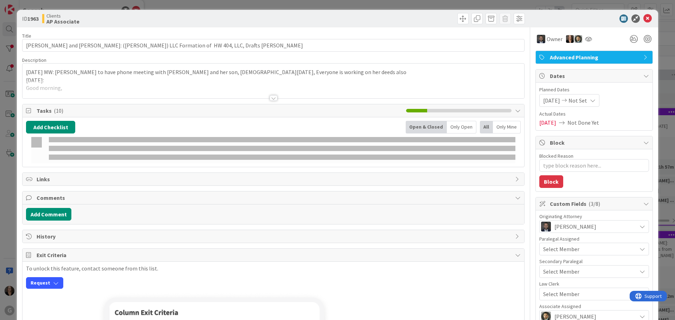
type textarea "x"
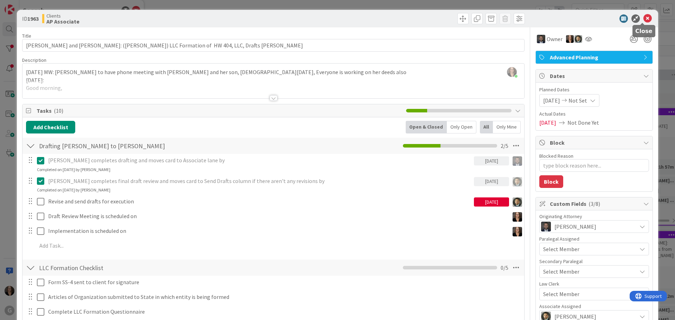
click at [644, 17] on icon at bounding box center [648, 18] width 8 height 8
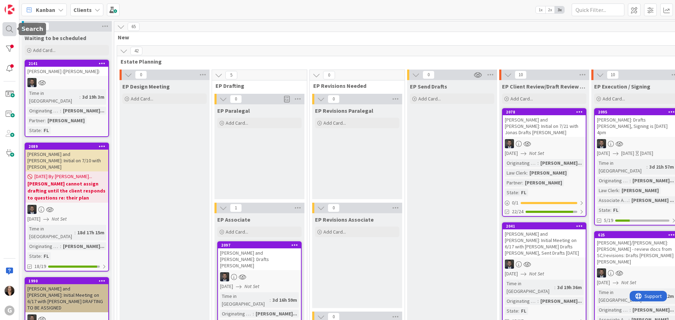
click at [9, 29] on div at bounding box center [9, 29] width 14 height 14
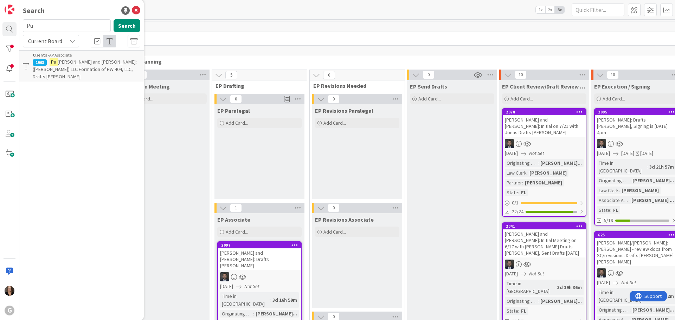
type input "P"
type input "Spikerman"
click at [127, 25] on button "Search" at bounding box center [127, 25] width 27 height 13
click at [103, 64] on span ", Richard and Margaret: Initial on 5/6 w/Jonas CPT. Drafts Paul Bobby, Draft Re…" at bounding box center [84, 69] width 102 height 21
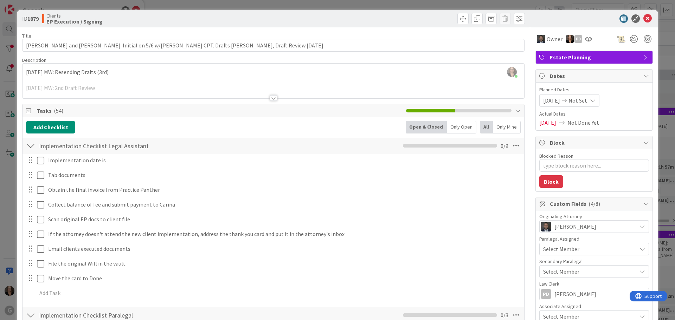
type textarea "x"
